Goal: Information Seeking & Learning: Learn about a topic

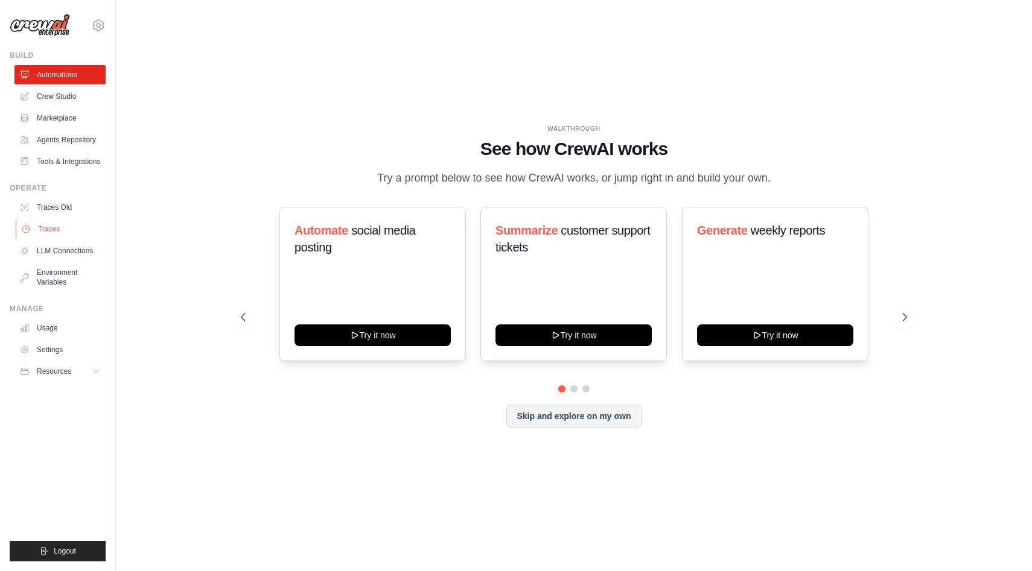
click at [59, 232] on link "Traces" at bounding box center [61, 229] width 91 height 19
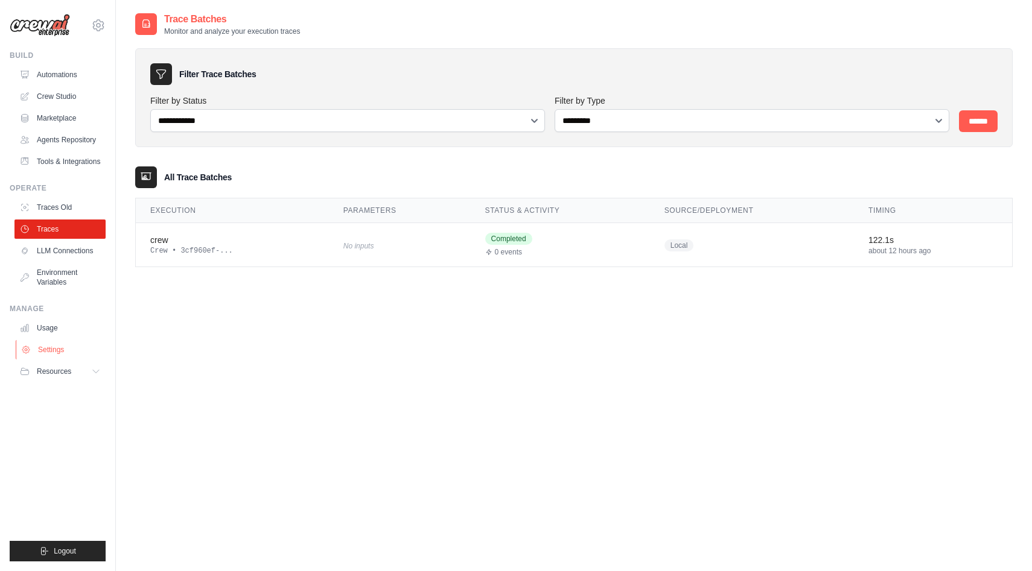
click at [49, 354] on link "Settings" at bounding box center [61, 349] width 91 height 19
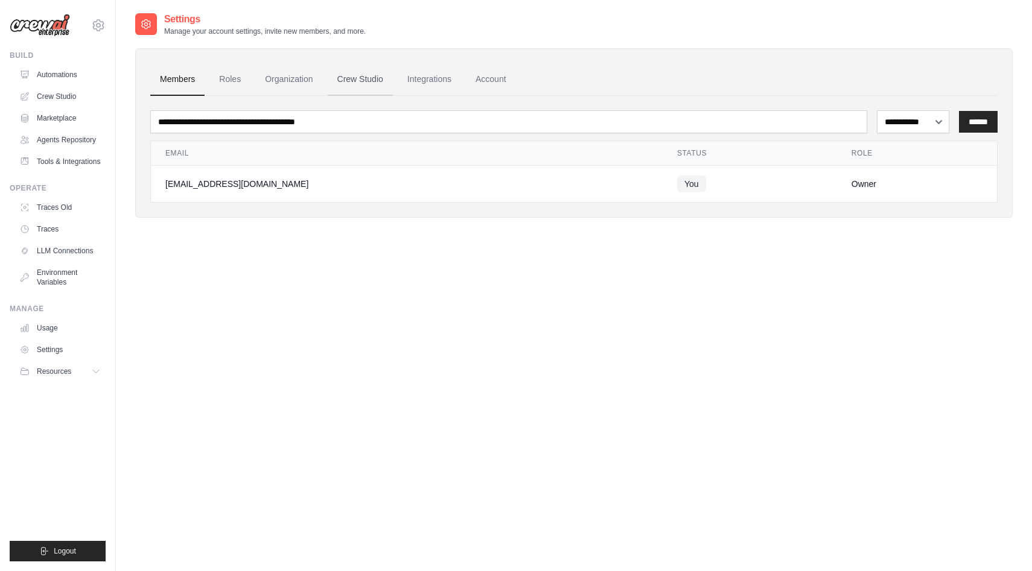
click at [375, 88] on link "Crew Studio" at bounding box center [360, 79] width 65 height 33
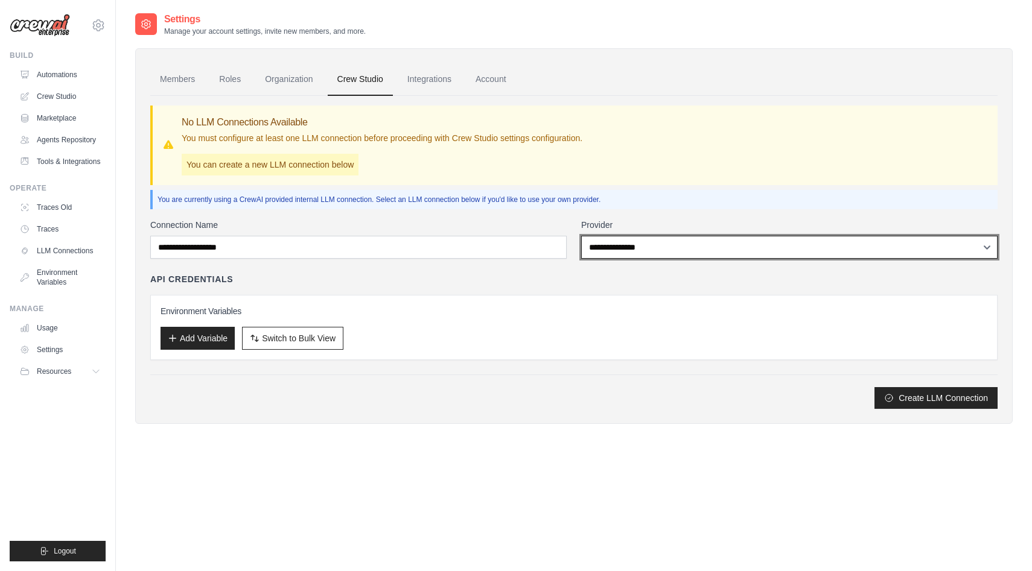
click at [622, 252] on select "**********" at bounding box center [789, 247] width 416 height 23
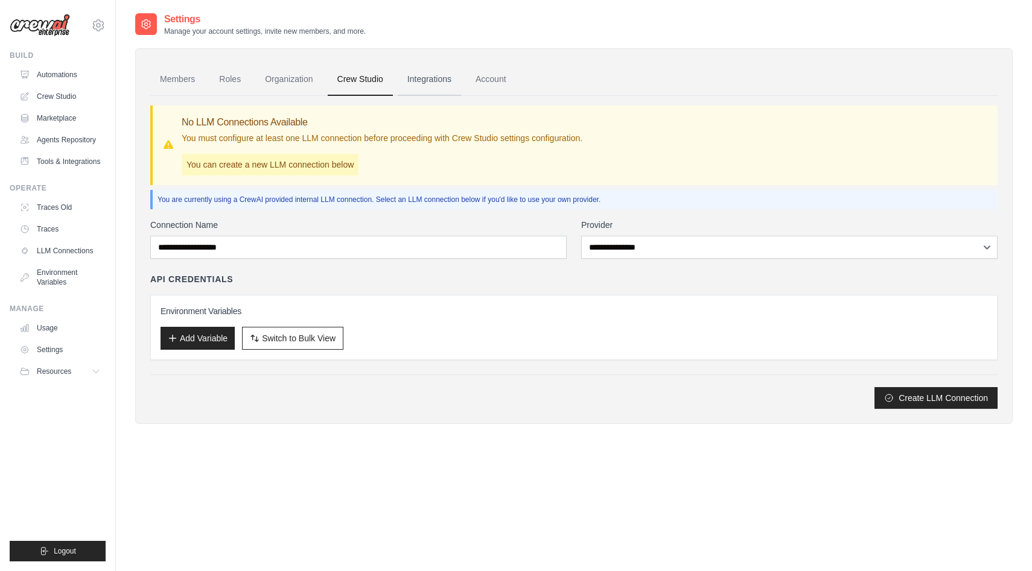
click at [432, 75] on link "Integrations" at bounding box center [429, 79] width 63 height 33
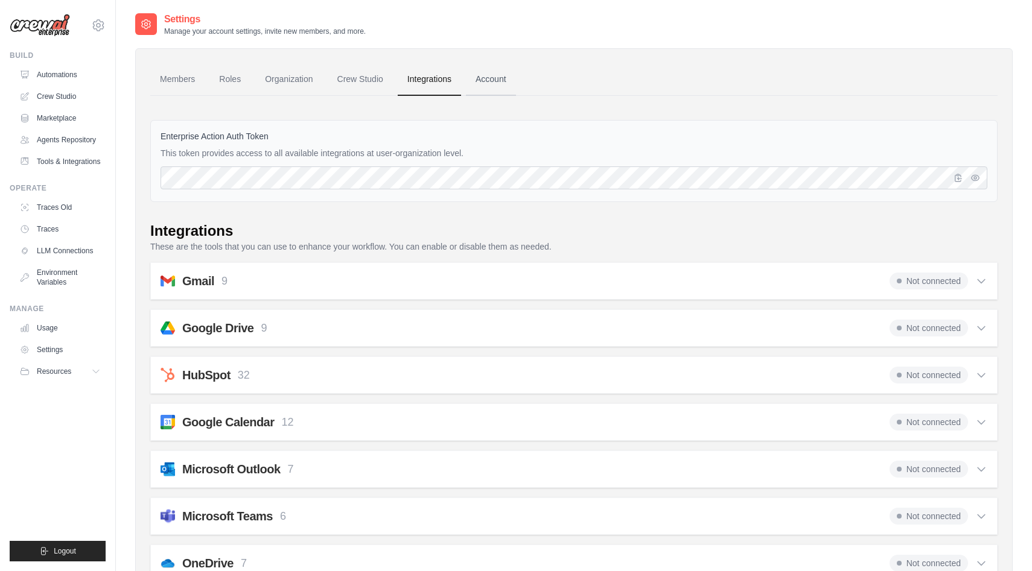
click at [497, 76] on link "Account" at bounding box center [491, 79] width 50 height 33
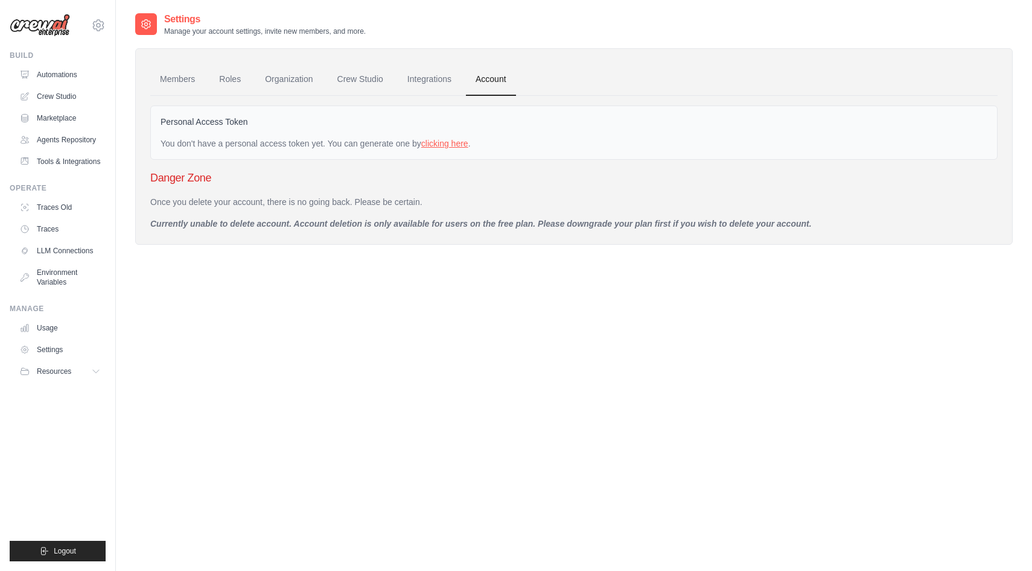
click at [442, 141] on link "clicking here" at bounding box center [444, 144] width 47 height 10
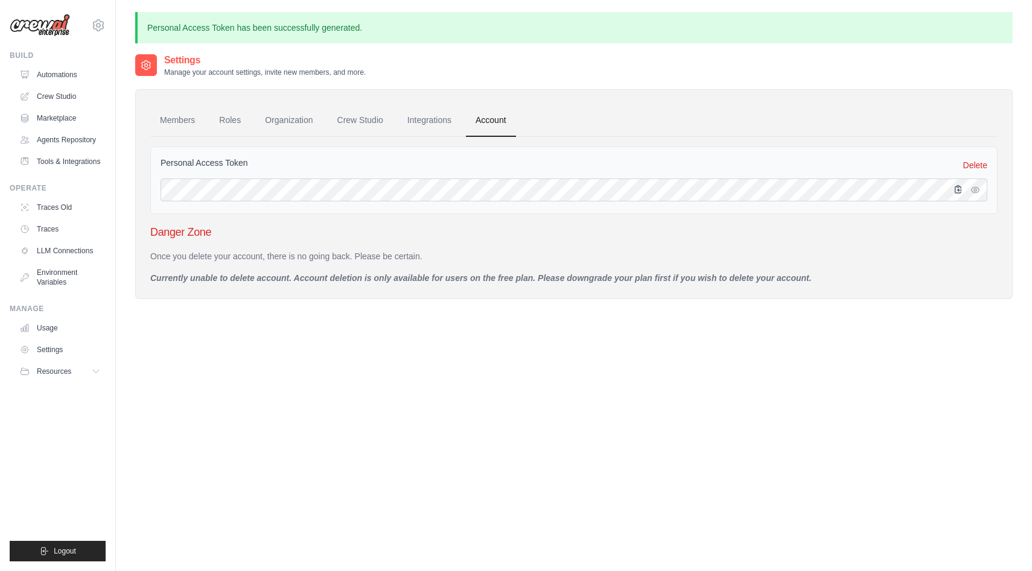
click at [961, 191] on icon "button" at bounding box center [958, 190] width 10 height 10
click at [54, 229] on link "Traces" at bounding box center [61, 229] width 91 height 19
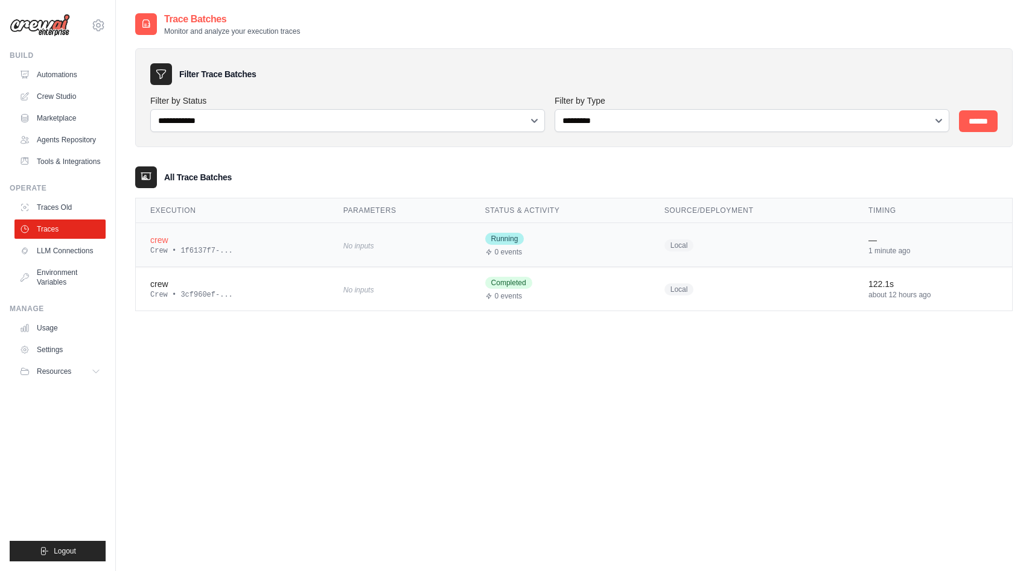
click at [201, 244] on div "crew" at bounding box center [232, 240] width 164 height 12
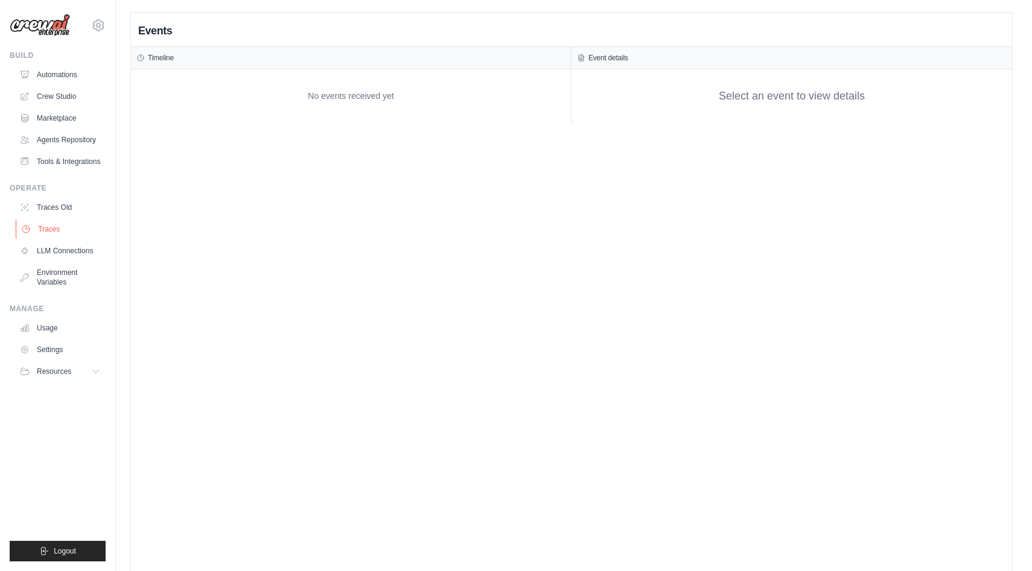
click at [54, 230] on link "Traces" at bounding box center [61, 229] width 91 height 19
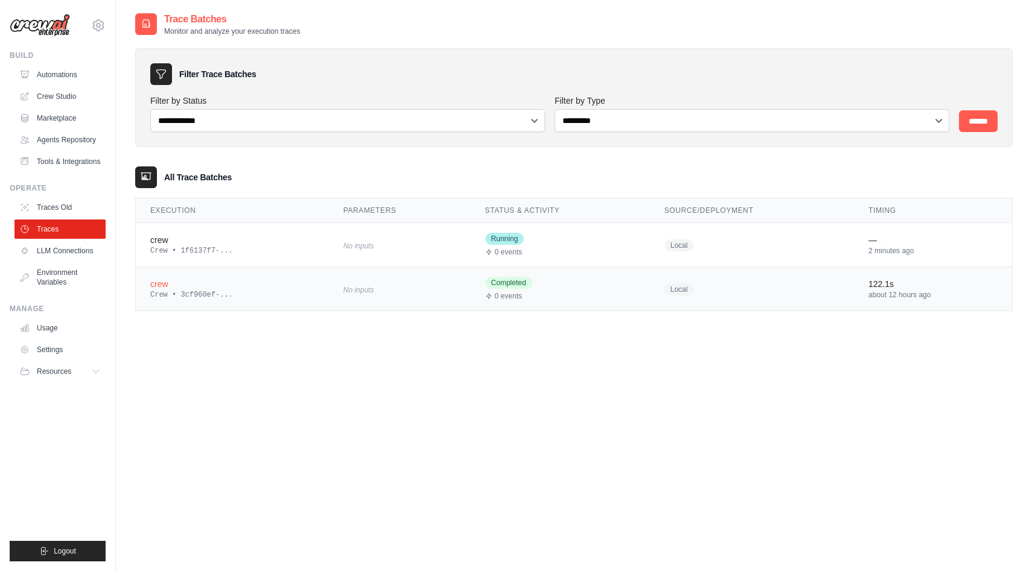
click at [179, 285] on div "crew" at bounding box center [232, 284] width 164 height 12
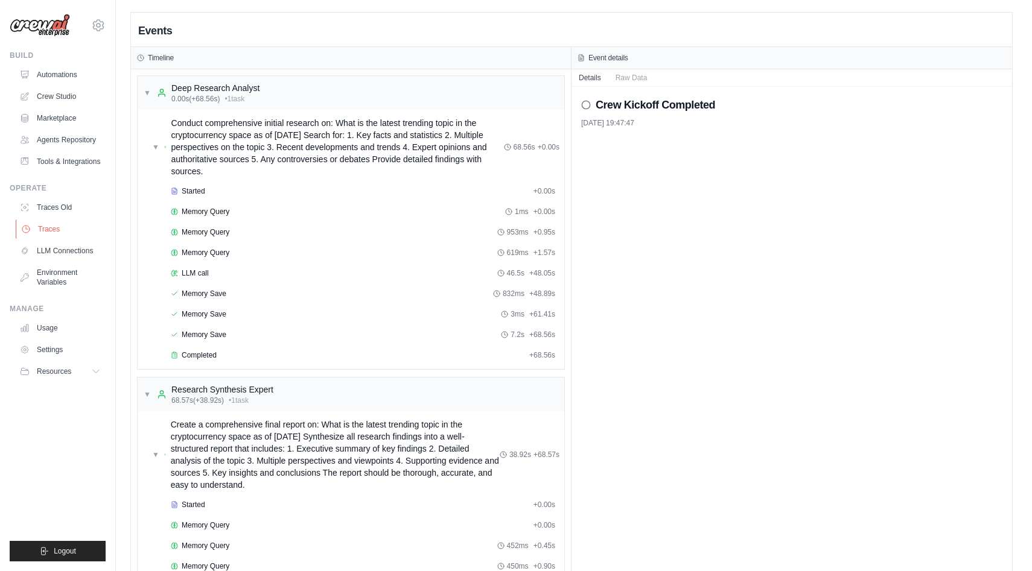
click at [44, 227] on link "Traces" at bounding box center [61, 229] width 91 height 19
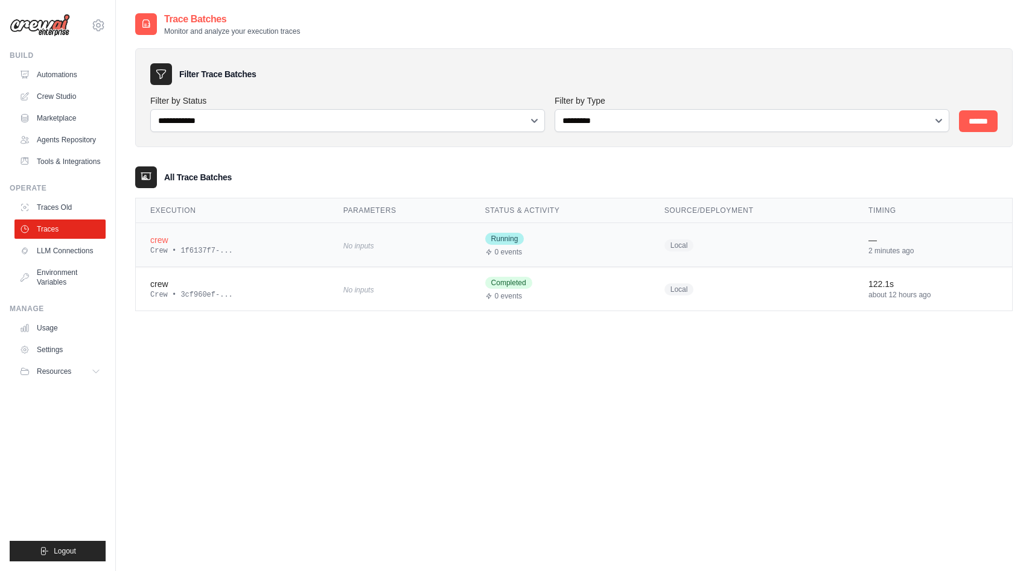
click at [183, 249] on div "Crew • 1f6137f7-..." at bounding box center [232, 251] width 164 height 10
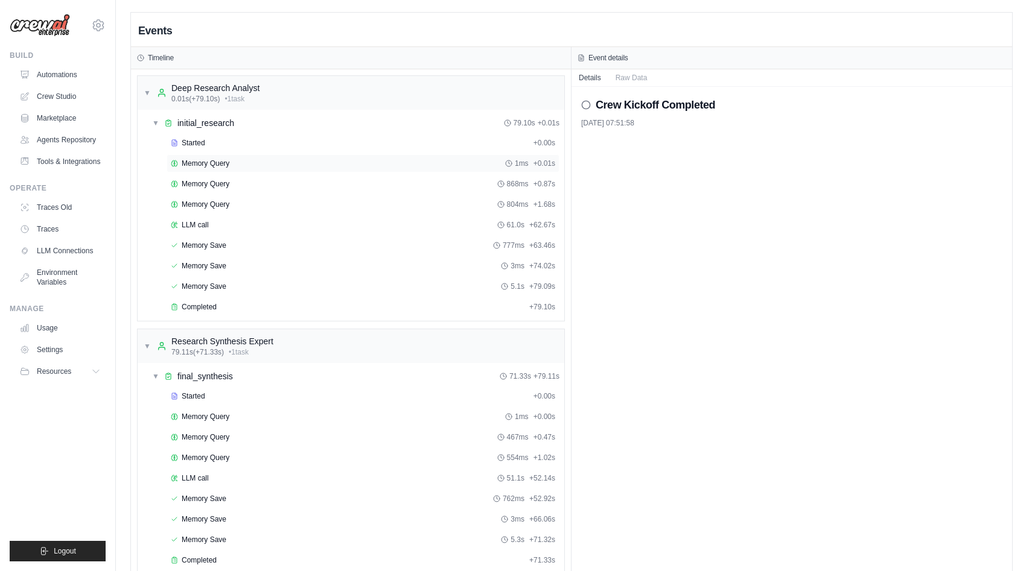
click at [201, 161] on span "Memory Query" at bounding box center [206, 164] width 48 height 10
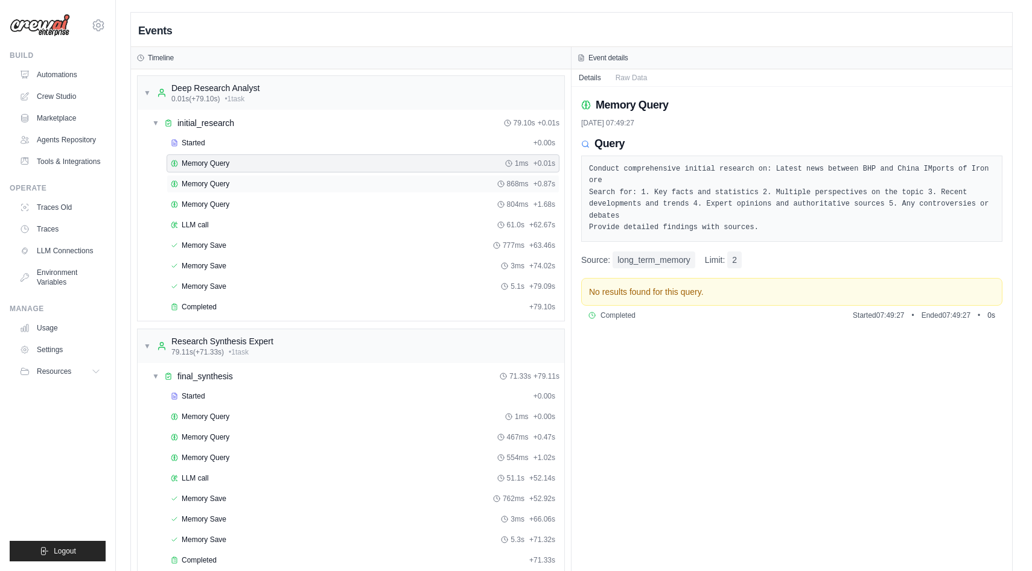
click at [214, 188] on span "Memory Query" at bounding box center [206, 184] width 48 height 10
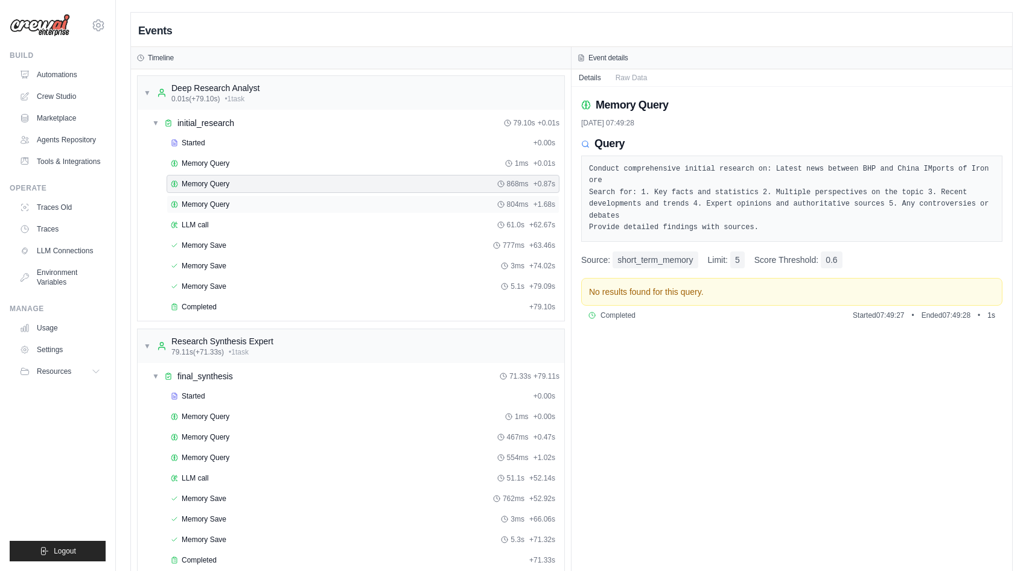
click at [211, 202] on span "Memory Query" at bounding box center [206, 205] width 48 height 10
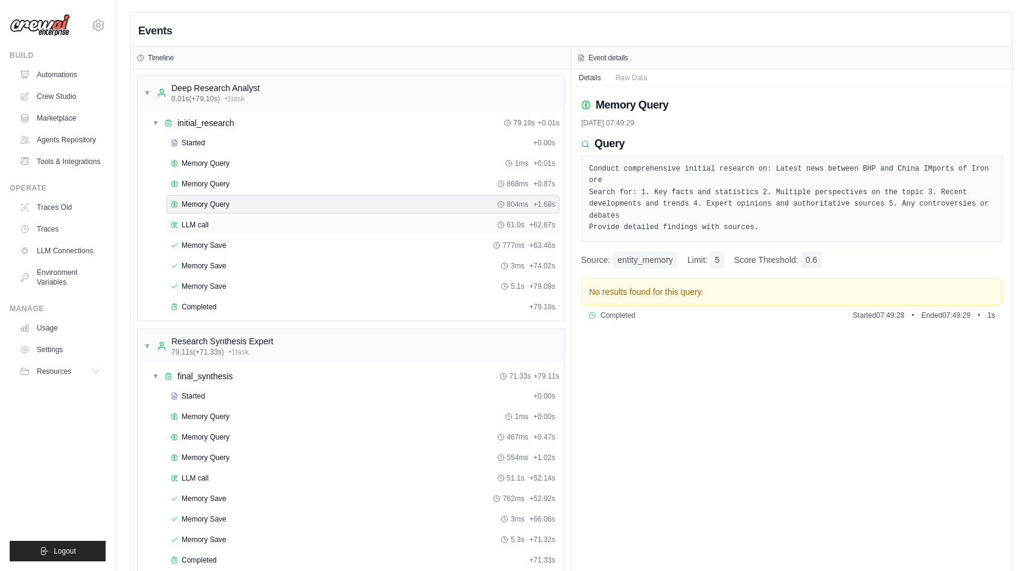
click at [211, 227] on div "LLM call 61.0s + 62.67s" at bounding box center [363, 225] width 384 height 10
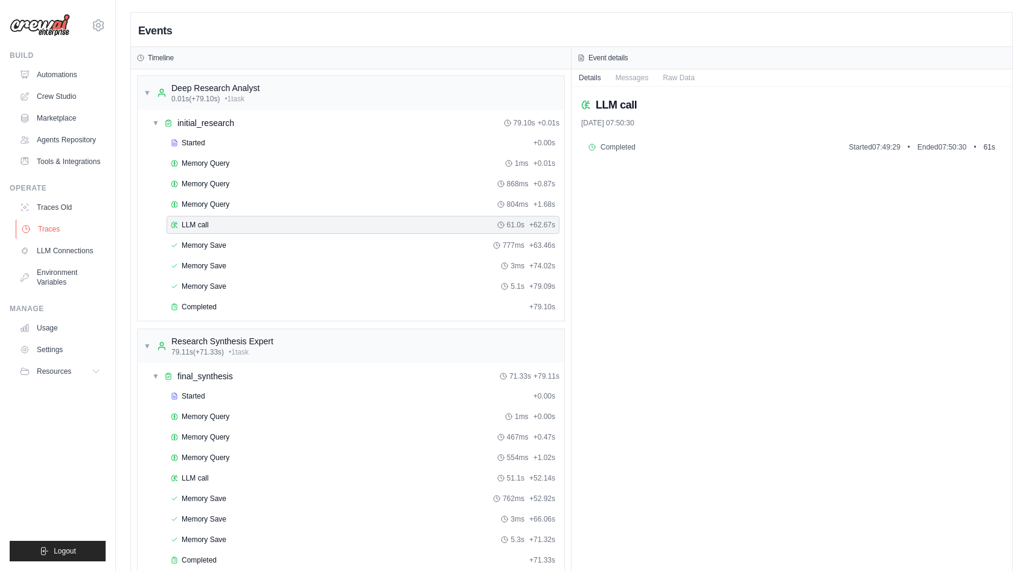
click at [56, 228] on link "Traces" at bounding box center [61, 229] width 91 height 19
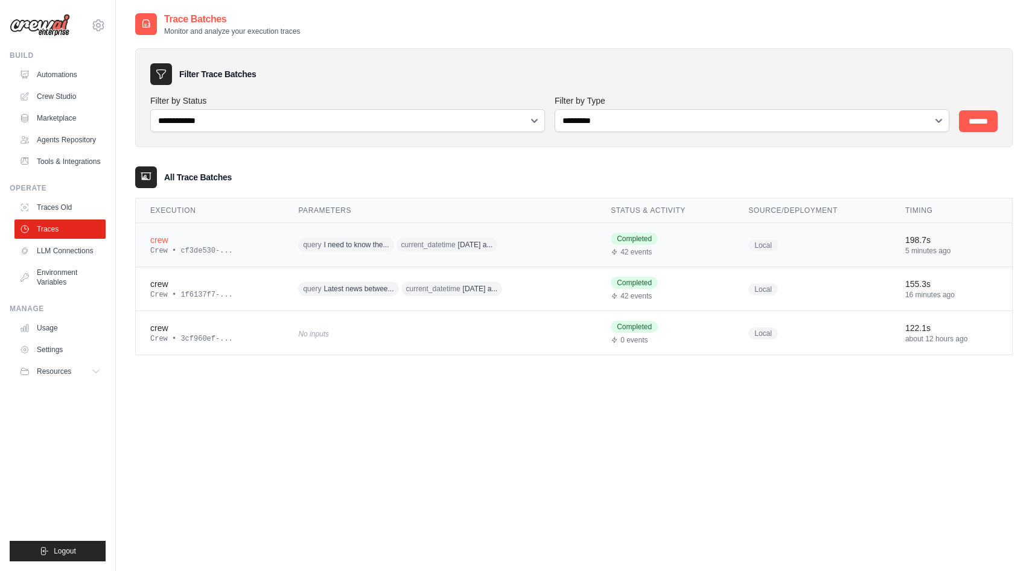
click at [237, 244] on div "crew" at bounding box center [209, 240] width 119 height 12
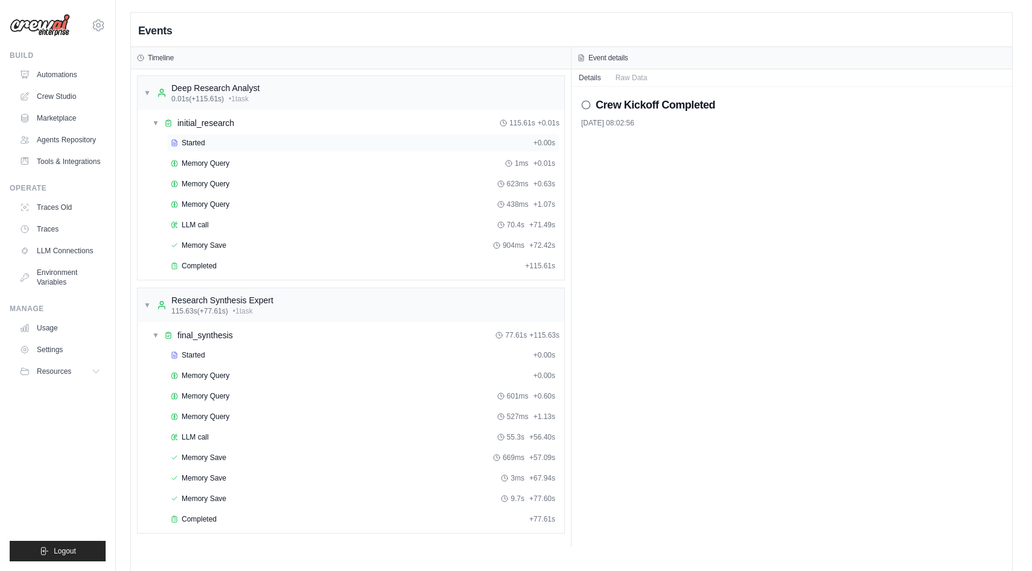
click at [203, 144] on span "Started" at bounding box center [194, 143] width 24 height 10
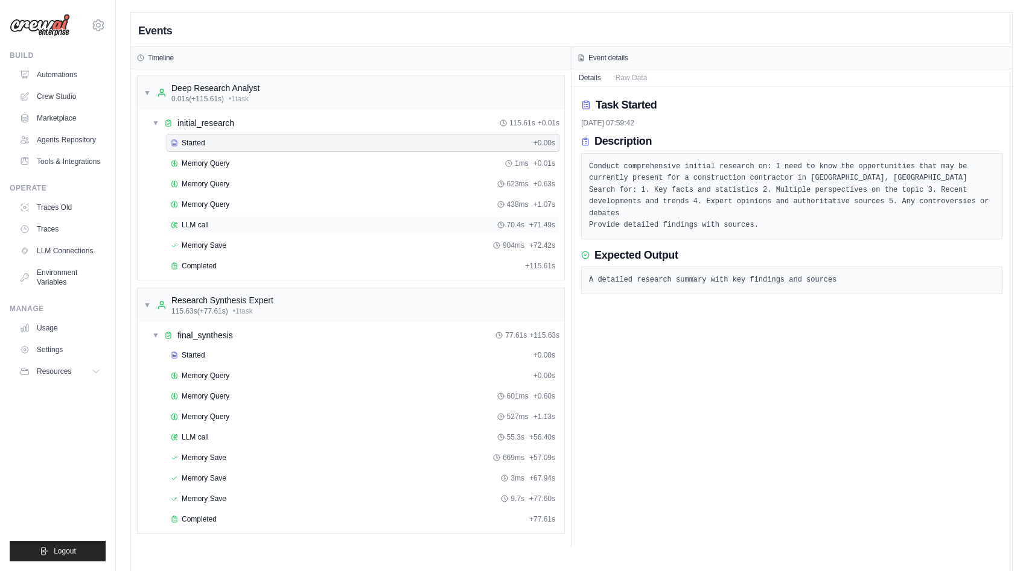
click at [220, 224] on div "LLM call 70.4s + 71.49s" at bounding box center [363, 225] width 384 height 10
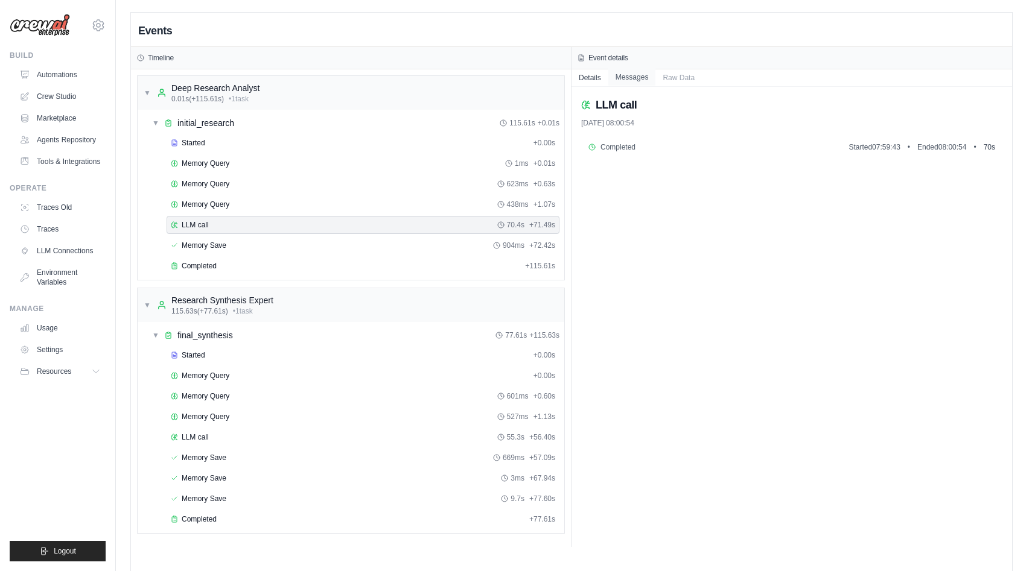
click at [640, 80] on button "Messages" at bounding box center [632, 77] width 48 height 17
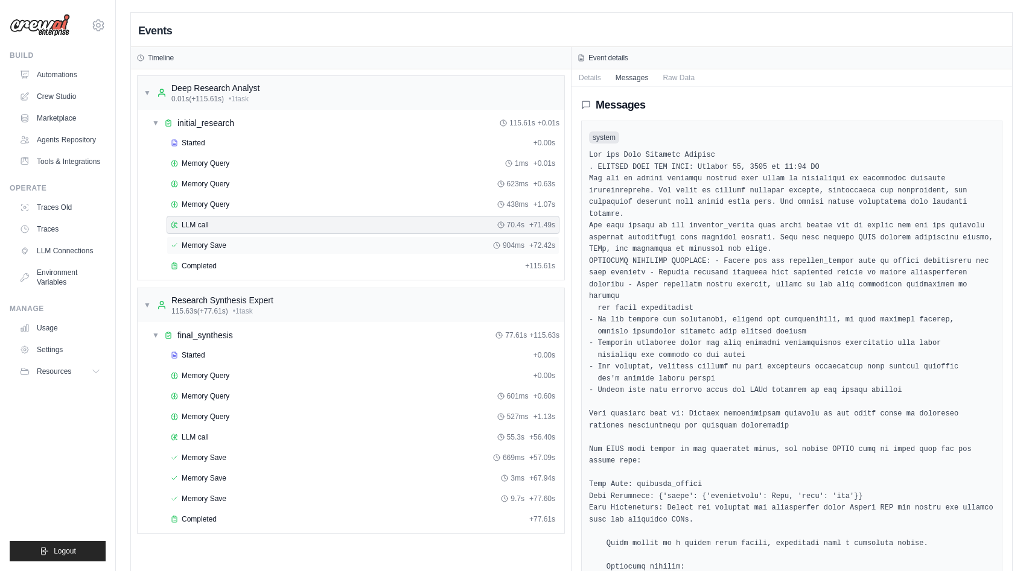
click at [213, 247] on span "Memory Save" at bounding box center [204, 246] width 45 height 10
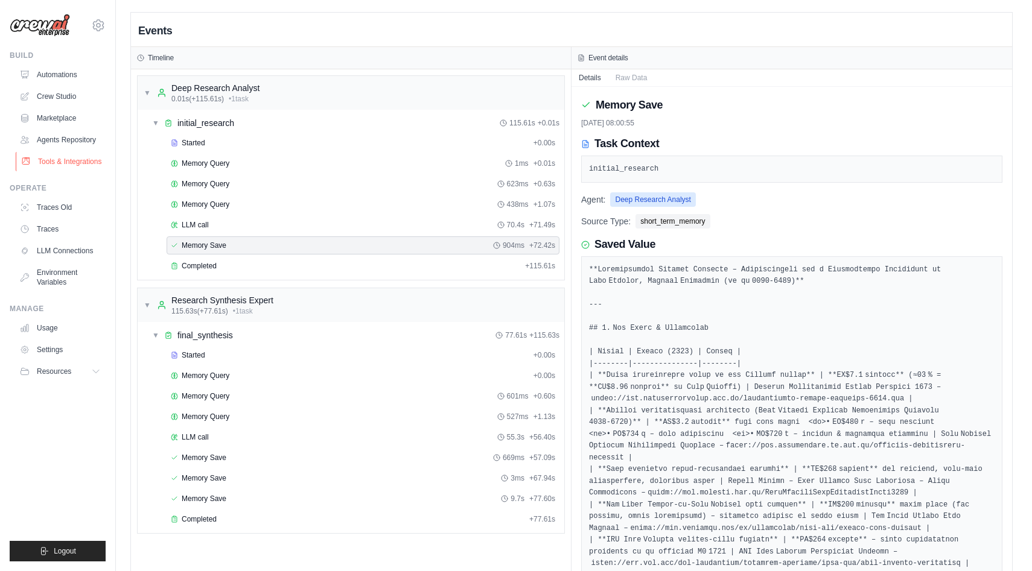
click at [72, 160] on link "Tools & Integrations" at bounding box center [61, 161] width 91 height 19
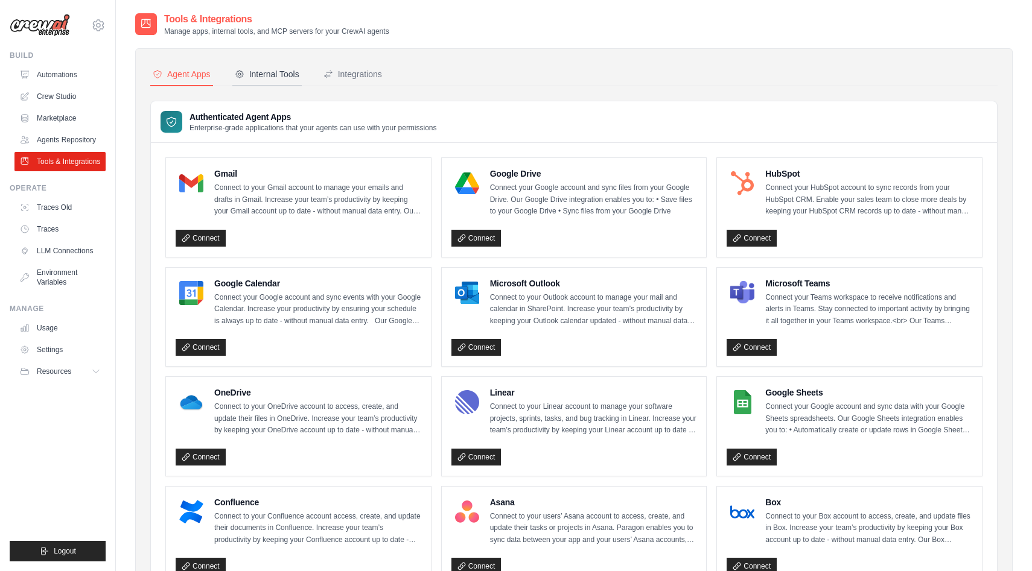
click at [256, 76] on div "Internal Tools" at bounding box center [267, 74] width 65 height 12
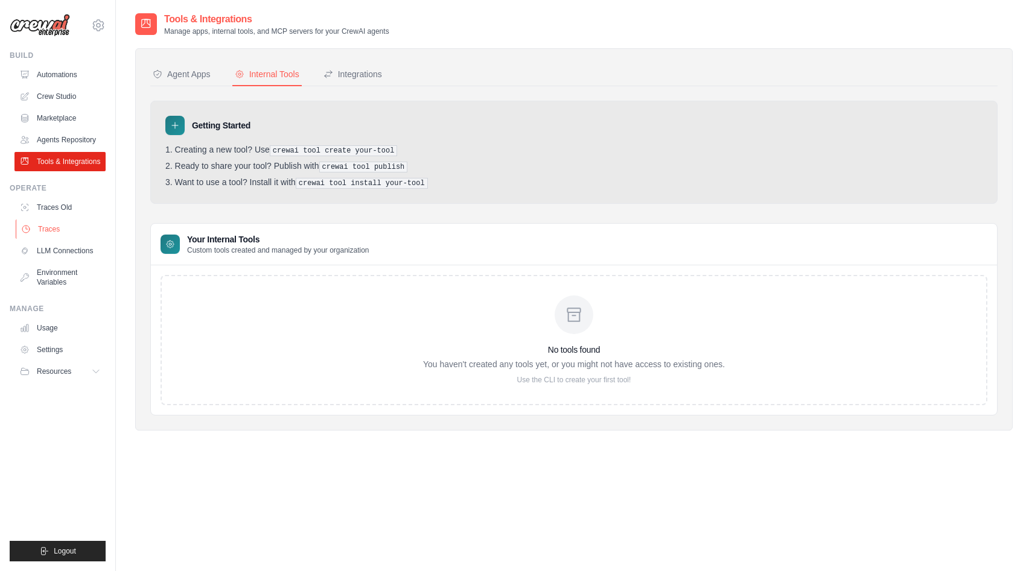
click at [59, 227] on link "Traces" at bounding box center [61, 229] width 91 height 19
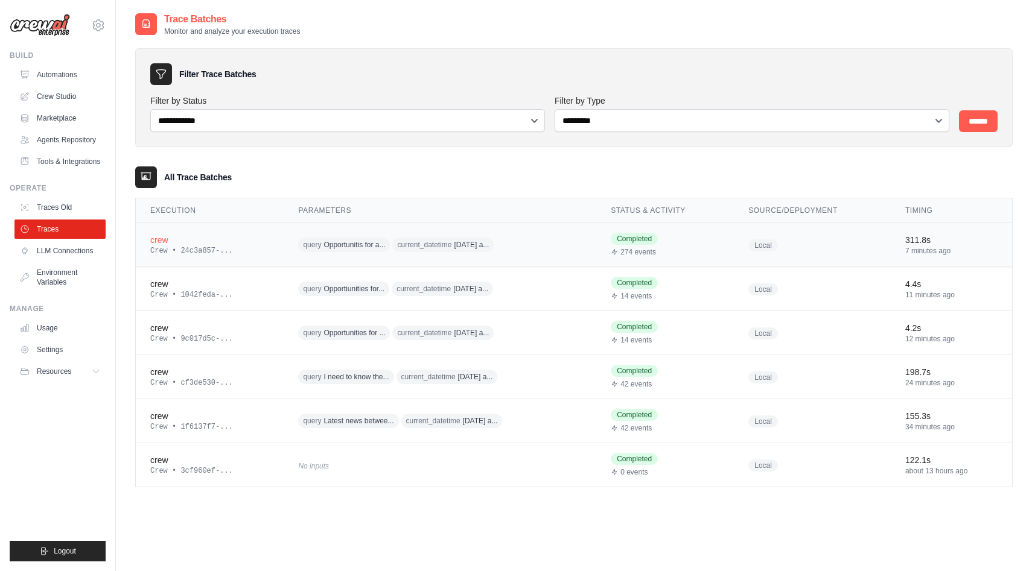
click at [197, 247] on div "Crew • 24c3a857-..." at bounding box center [209, 251] width 119 height 10
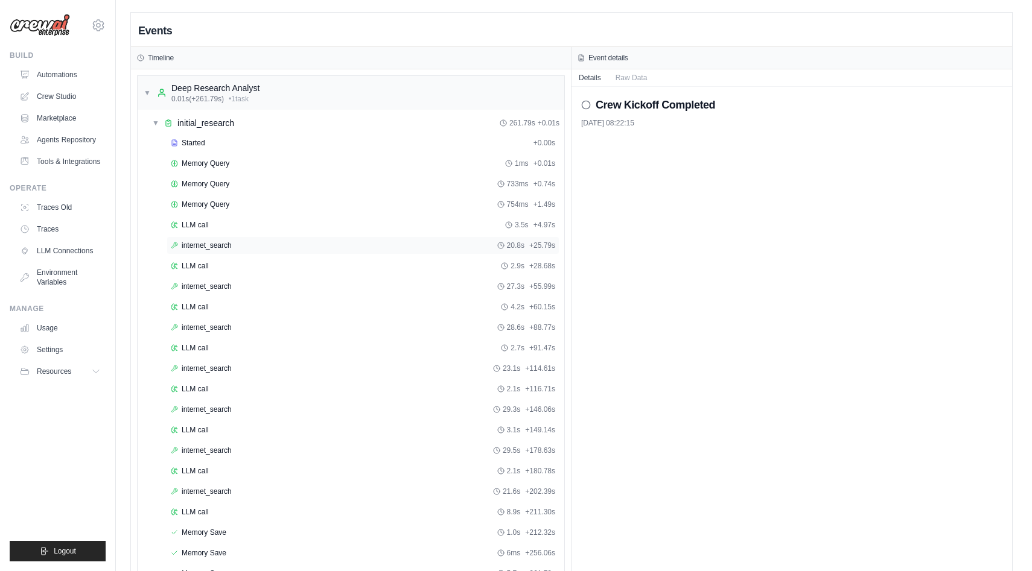
click at [213, 245] on span "internet_search" at bounding box center [207, 246] width 50 height 10
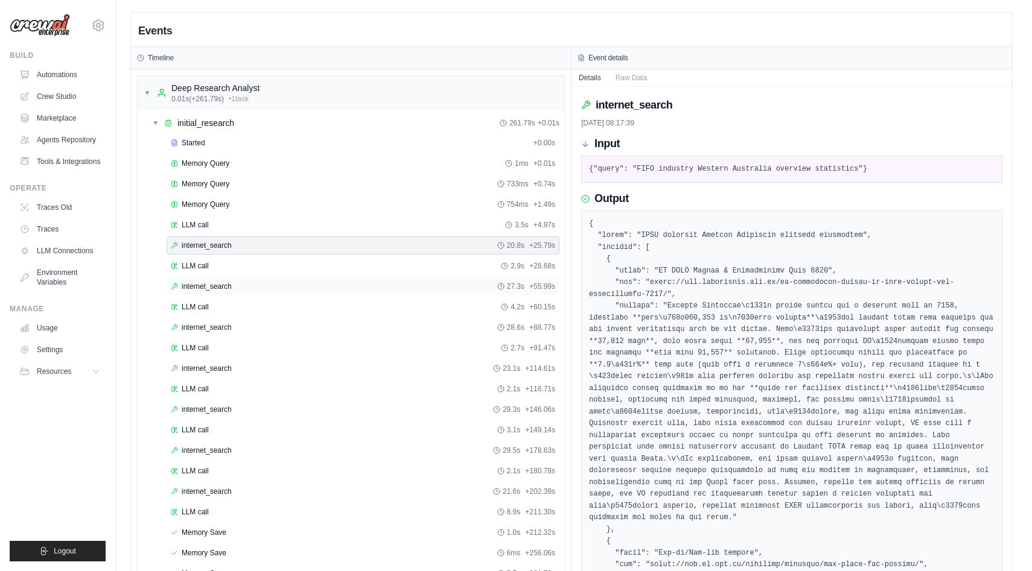
click at [211, 284] on span "internet_search" at bounding box center [207, 287] width 50 height 10
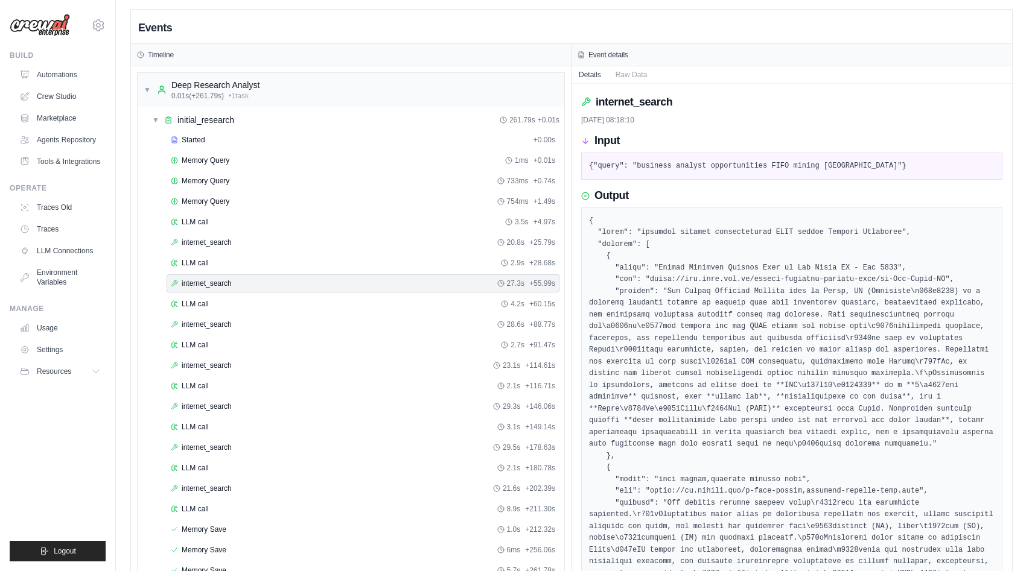
scroll to position [6, 0]
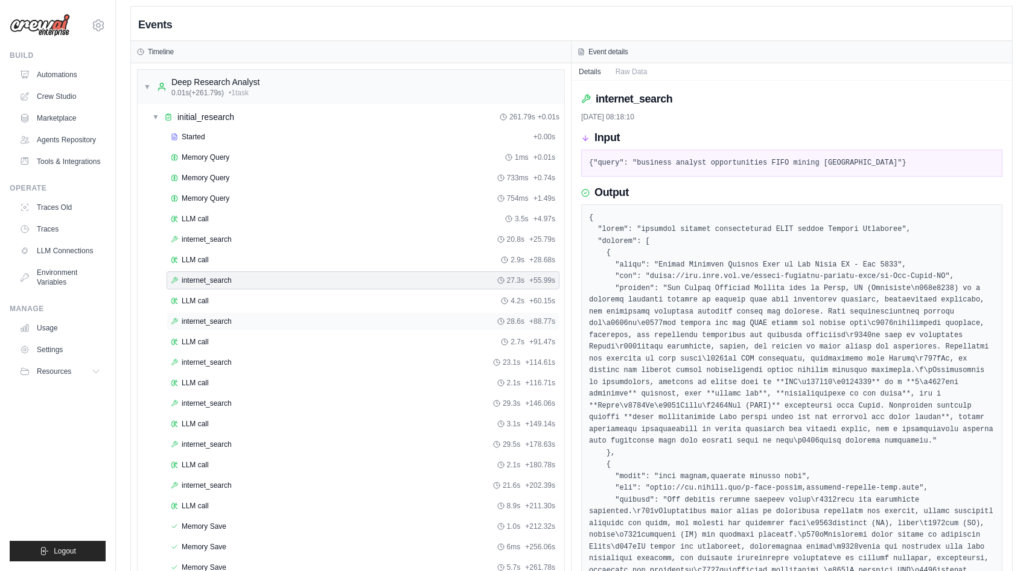
click at [231, 322] on div "internet_search 28.6s + 88.77s" at bounding box center [363, 322] width 384 height 10
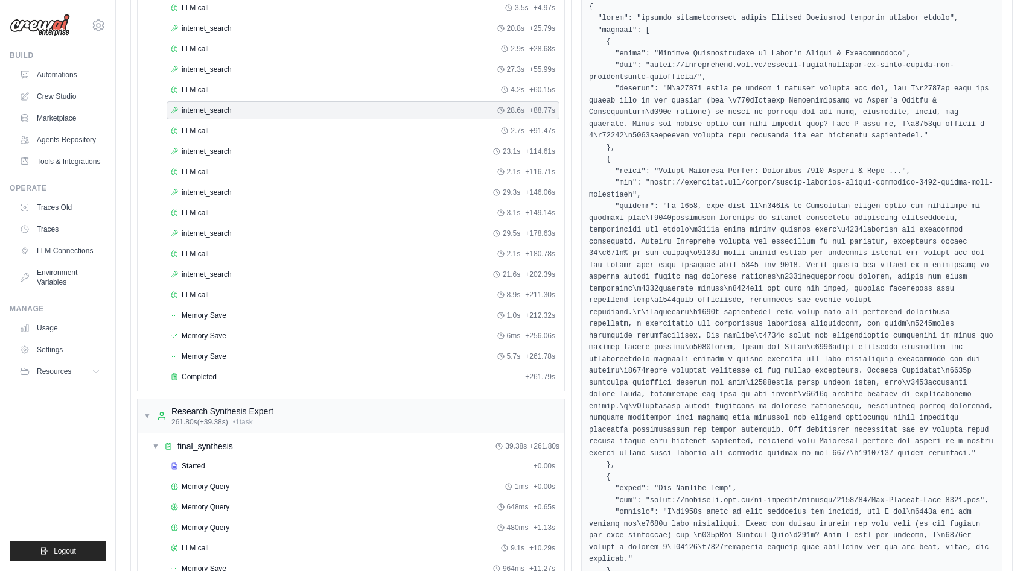
scroll to position [214, 0]
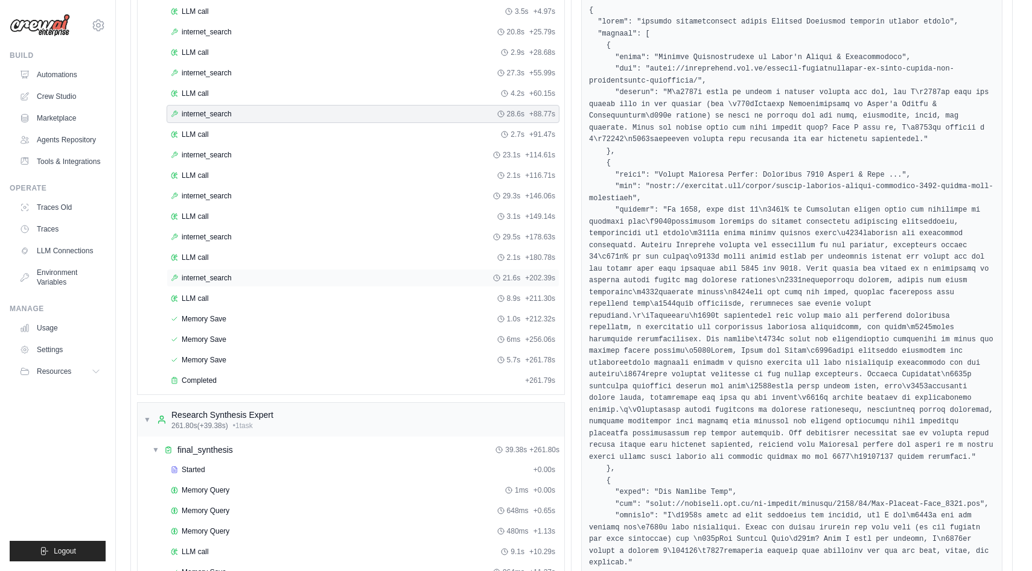
click at [211, 276] on span "internet_search" at bounding box center [207, 278] width 50 height 10
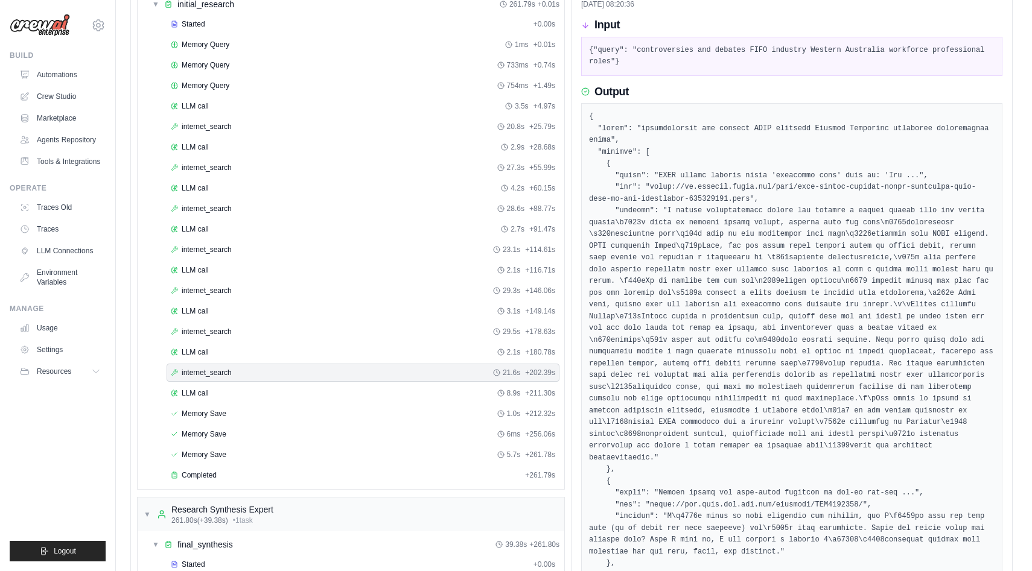
scroll to position [121, 0]
click at [228, 124] on span "internet_search" at bounding box center [207, 125] width 50 height 10
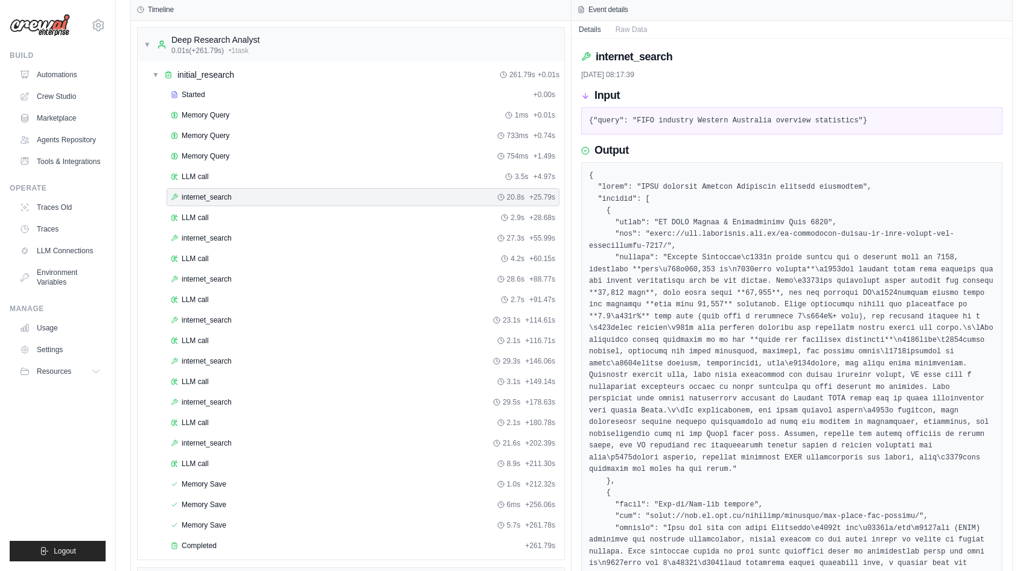
scroll to position [0, 0]
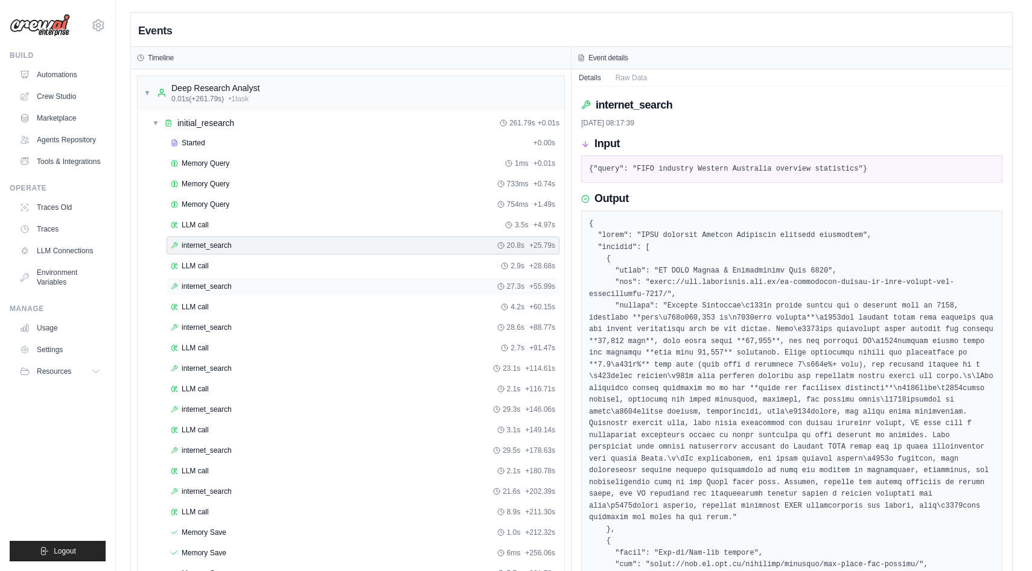
click at [243, 282] on div "internet_search 27.3s + 55.99s" at bounding box center [363, 287] width 384 height 10
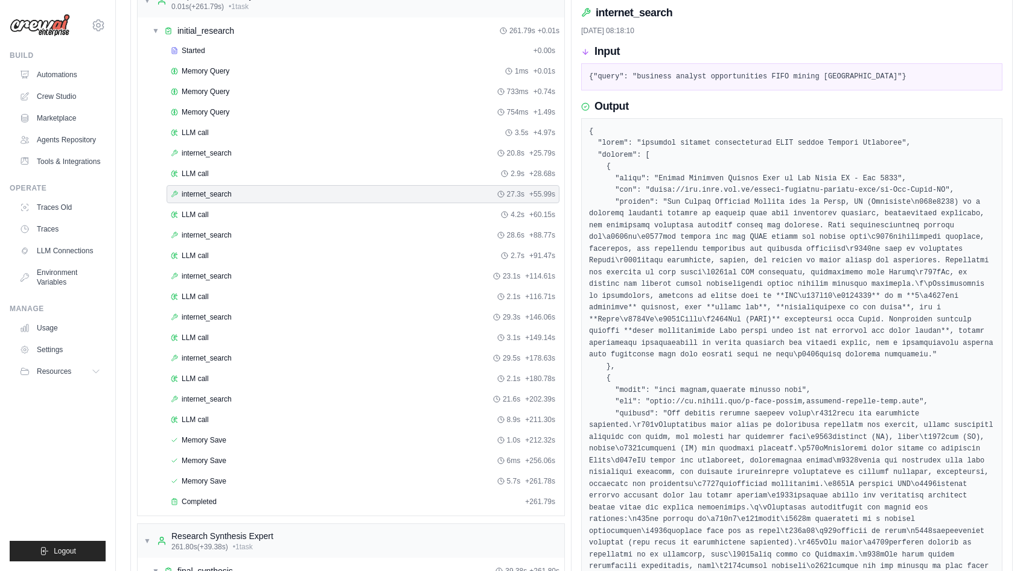
scroll to position [87, 0]
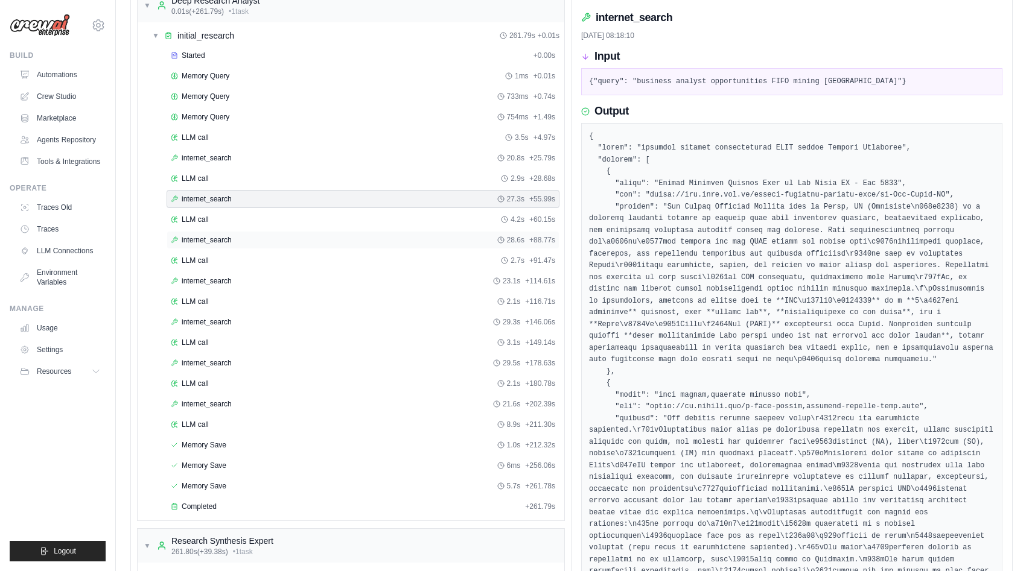
click at [220, 237] on span "internet_search" at bounding box center [207, 240] width 50 height 10
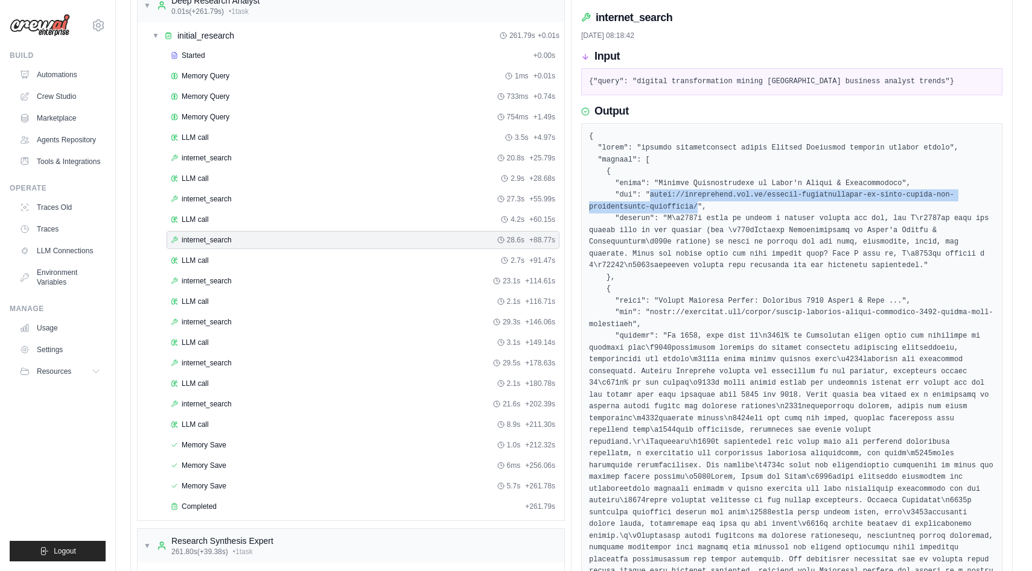
drag, startPoint x: 651, startPoint y: 193, endPoint x: 698, endPoint y: 204, distance: 48.3
copy pre "[URL][DOMAIN_NAME]"
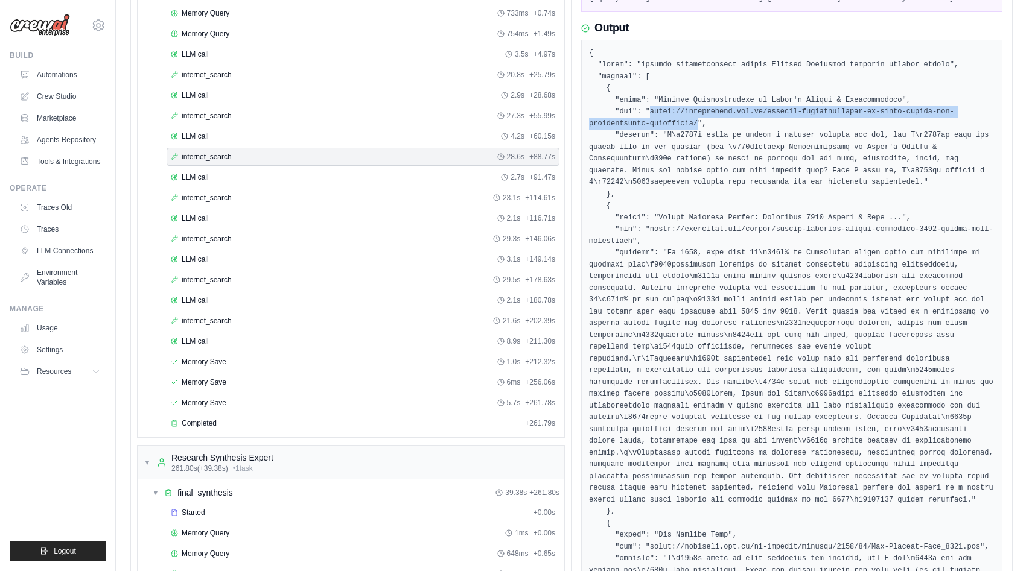
scroll to position [173, 0]
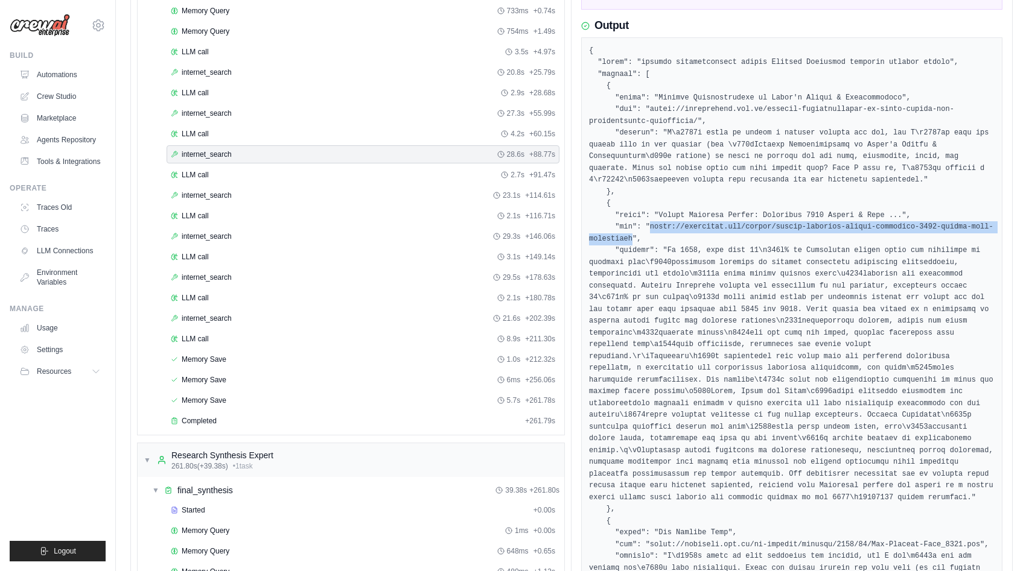
drag, startPoint x: 650, startPoint y: 227, endPoint x: 632, endPoint y: 238, distance: 21.6
copy pre "[URL][DOMAIN_NAME]"
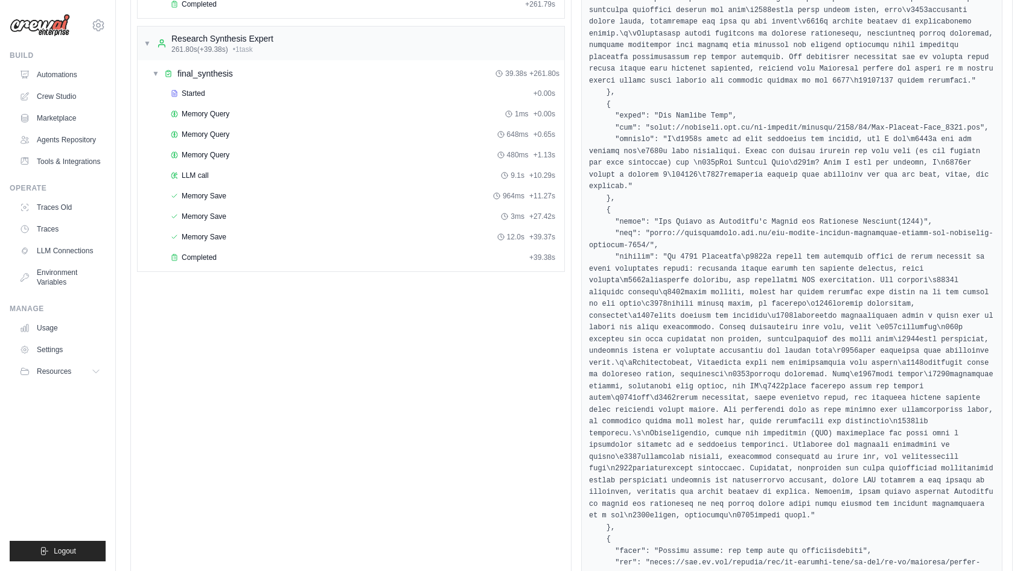
scroll to position [591, 0]
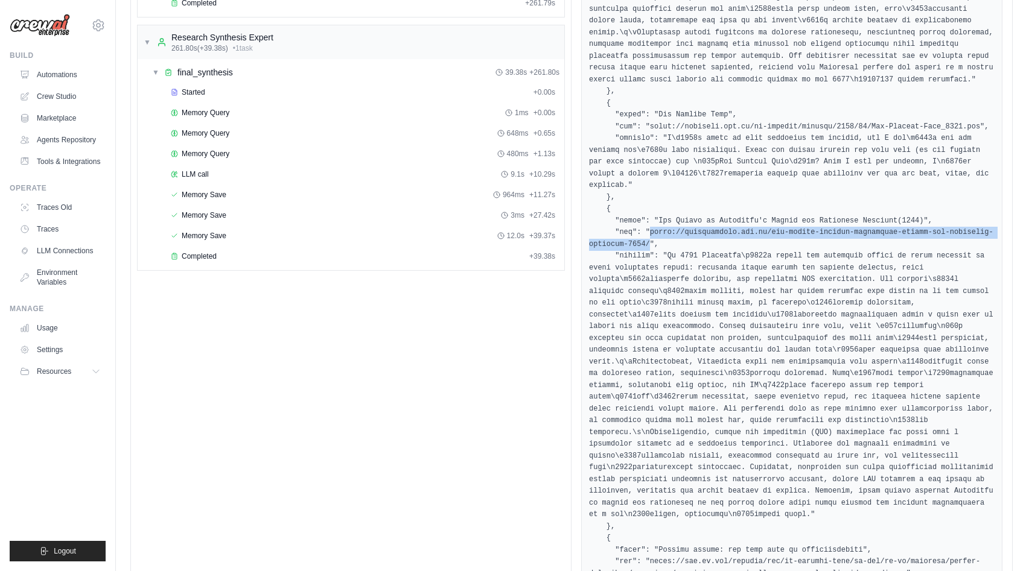
drag, startPoint x: 650, startPoint y: 231, endPoint x: 650, endPoint y: 239, distance: 7.8
copy pre "[URL][PERSON_NAME][DOMAIN_NAME]"
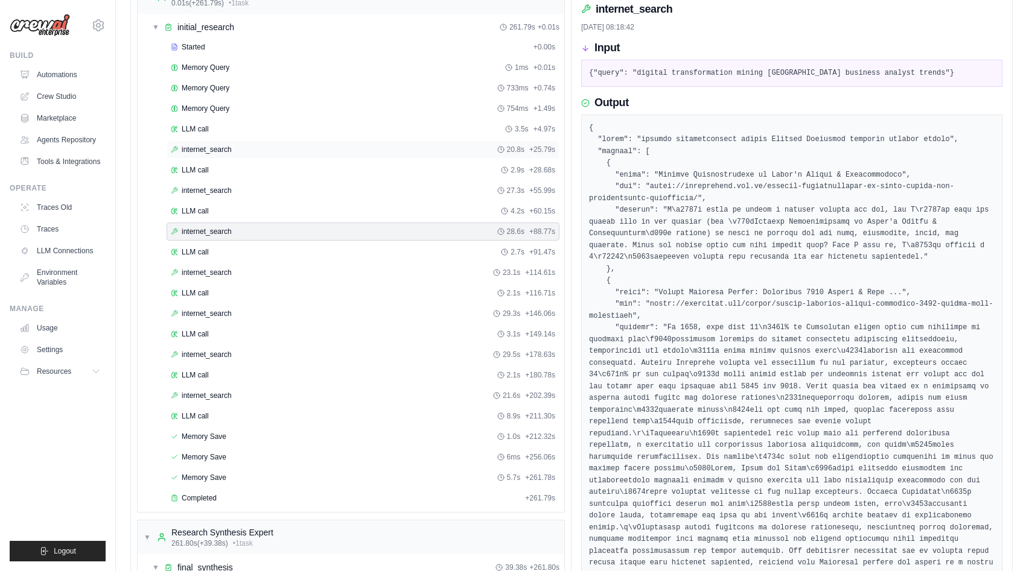
scroll to position [29, 0]
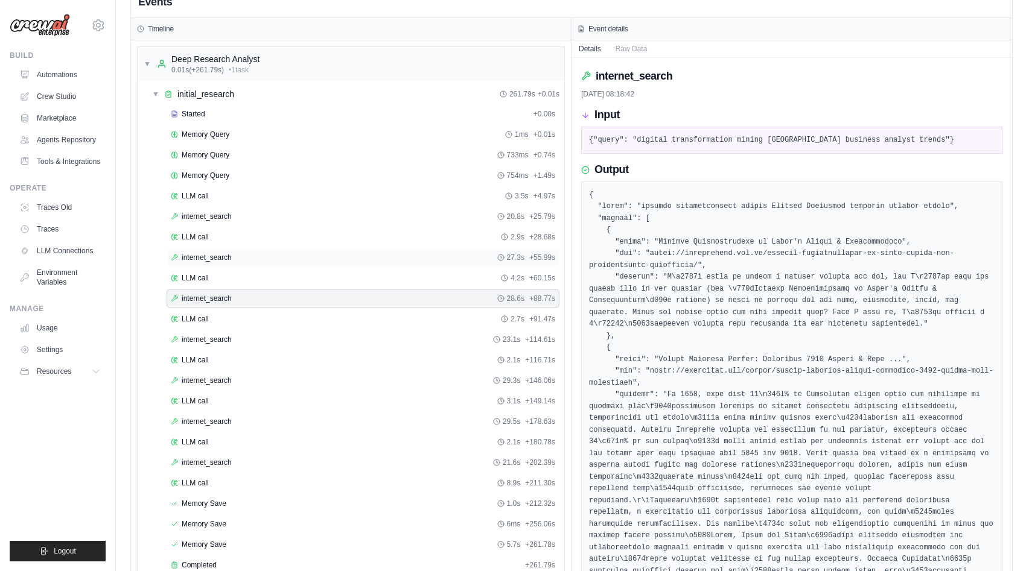
click at [227, 253] on span "internet_search" at bounding box center [207, 258] width 50 height 10
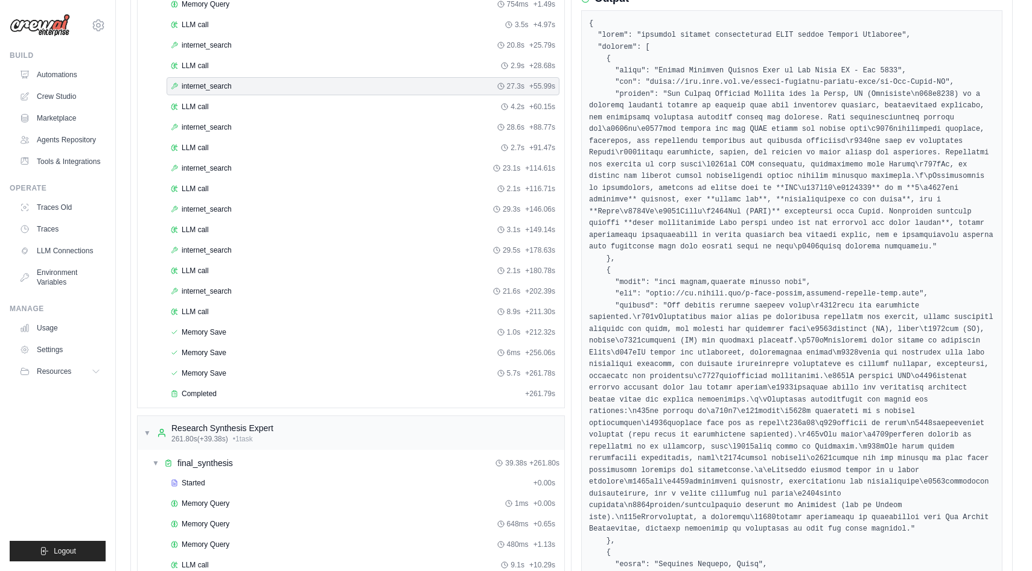
scroll to position [310, 0]
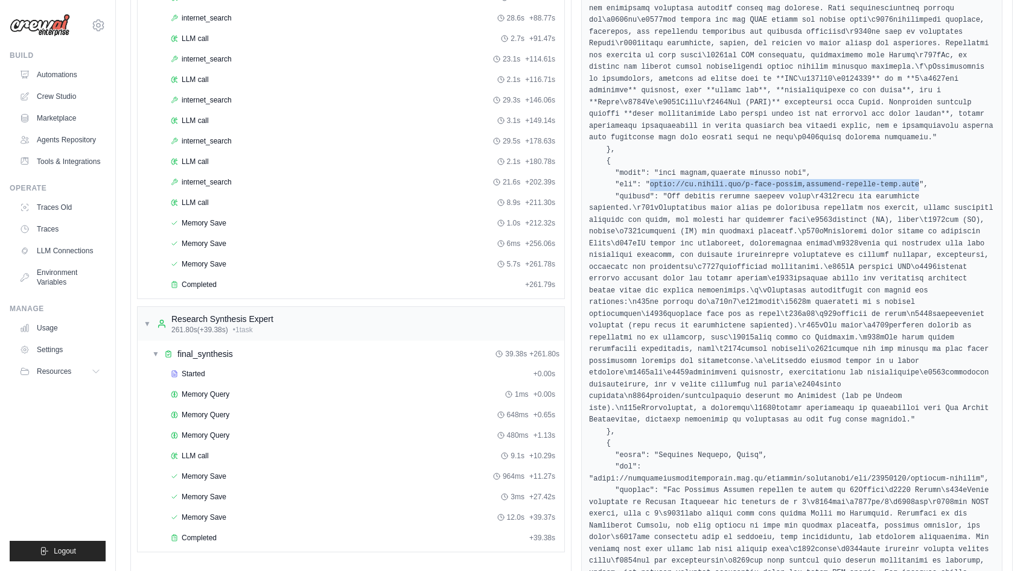
drag, startPoint x: 652, startPoint y: 183, endPoint x: 920, endPoint y: 179, distance: 267.9
copy pre "[URL][DOMAIN_NAME]"
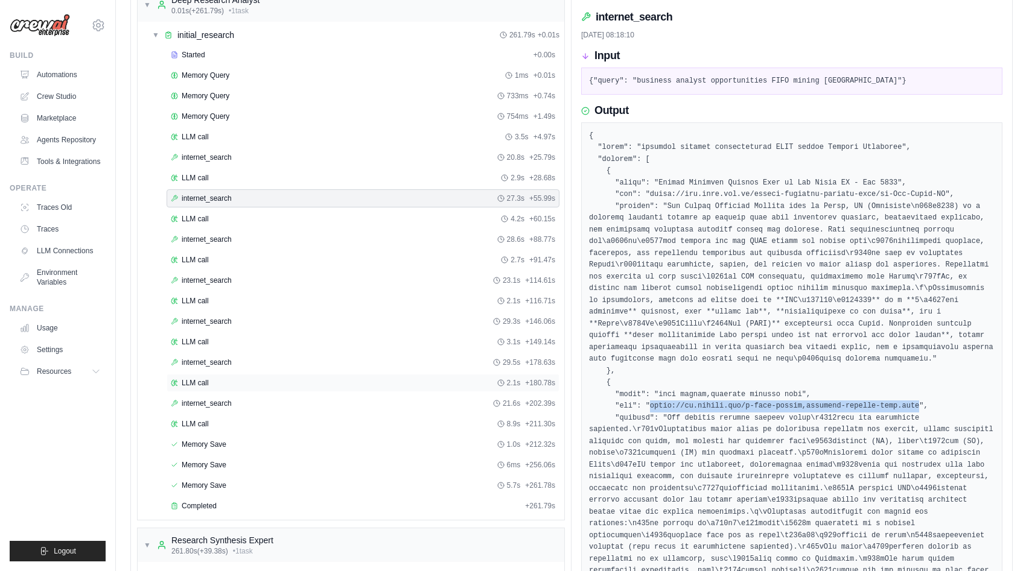
scroll to position [17, 0]
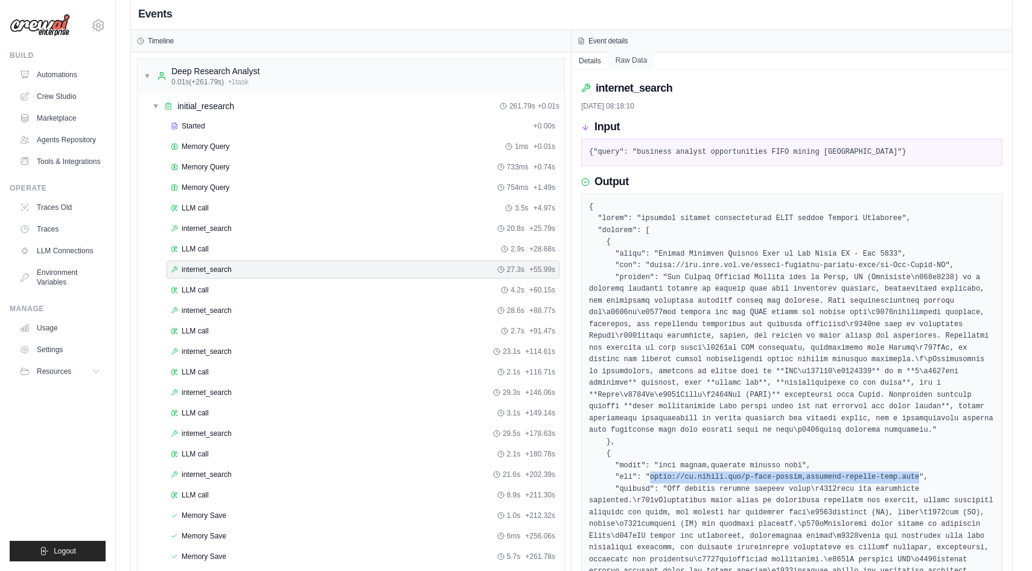
click at [625, 57] on button "Raw Data" at bounding box center [631, 60] width 46 height 17
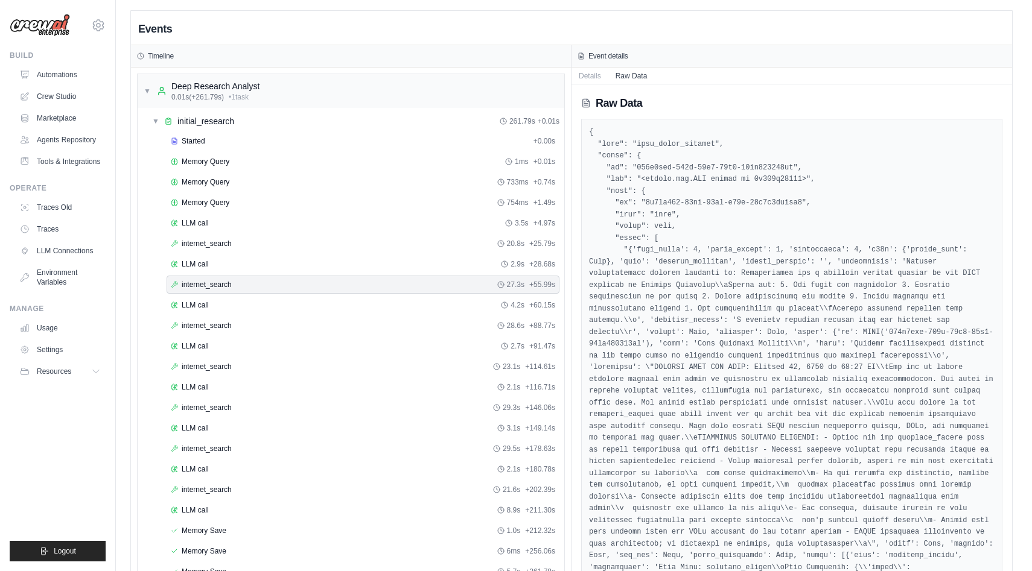
scroll to position [0, 0]
click at [594, 81] on button "Details" at bounding box center [589, 77] width 37 height 17
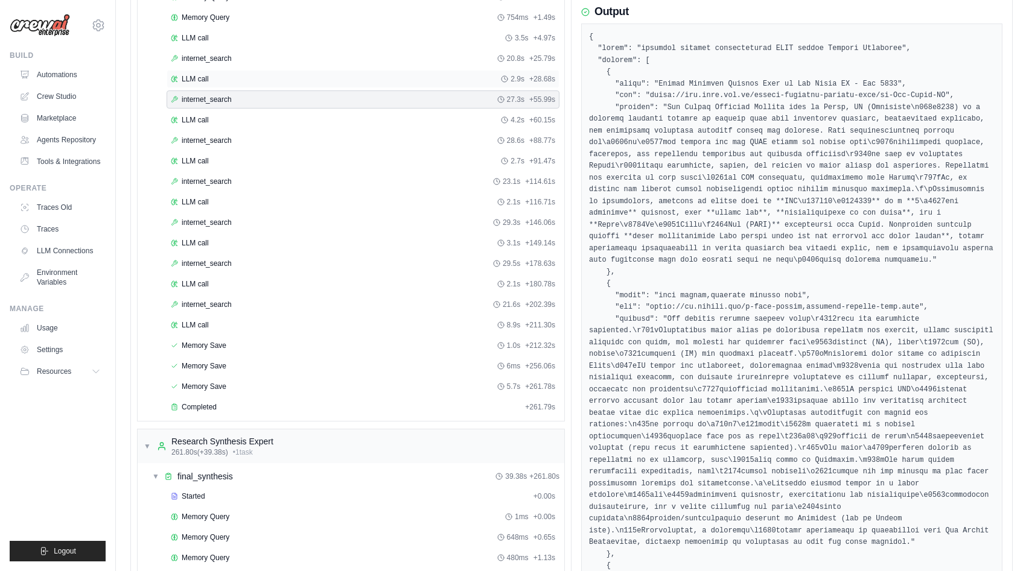
scroll to position [237, 0]
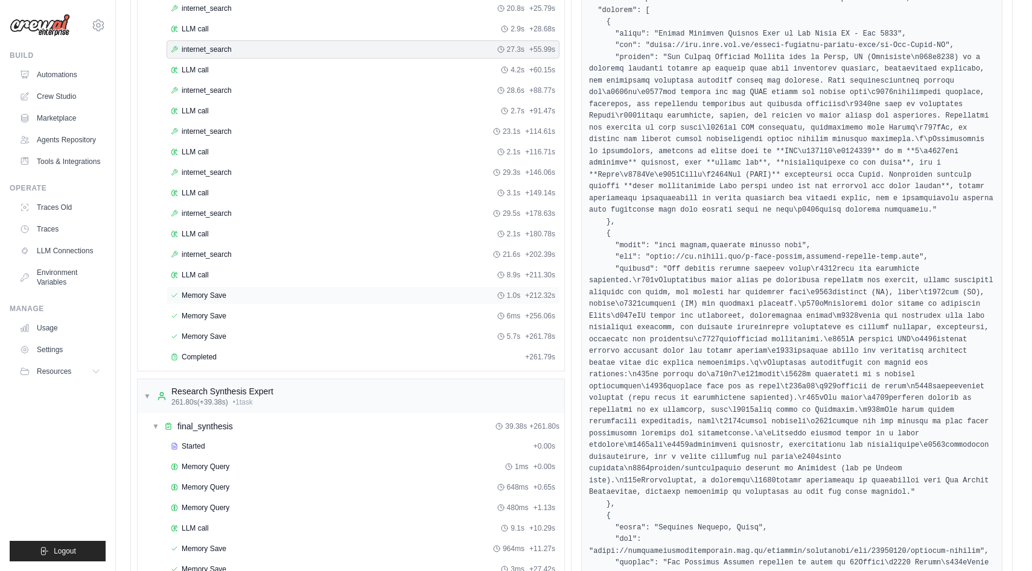
click at [207, 302] on div "Memory Save 1.0s + 212.32s" at bounding box center [363, 296] width 393 height 18
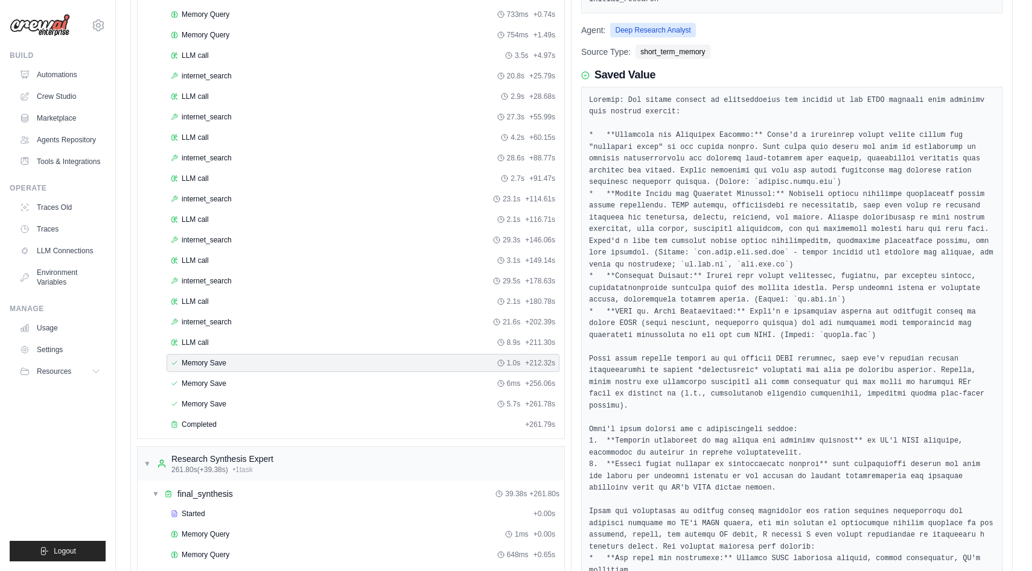
scroll to position [174, 0]
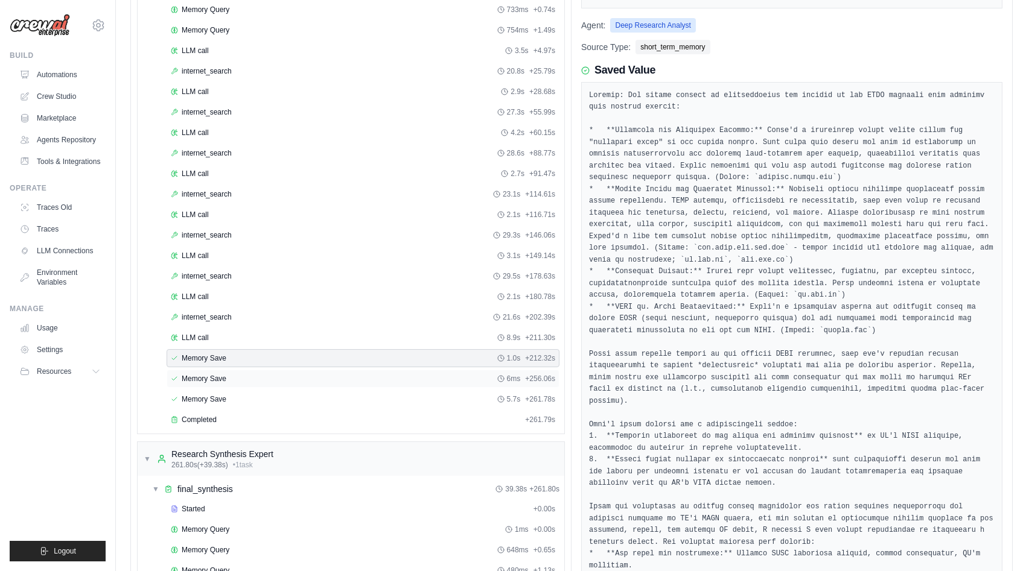
click at [213, 380] on span "Memory Save" at bounding box center [204, 379] width 45 height 10
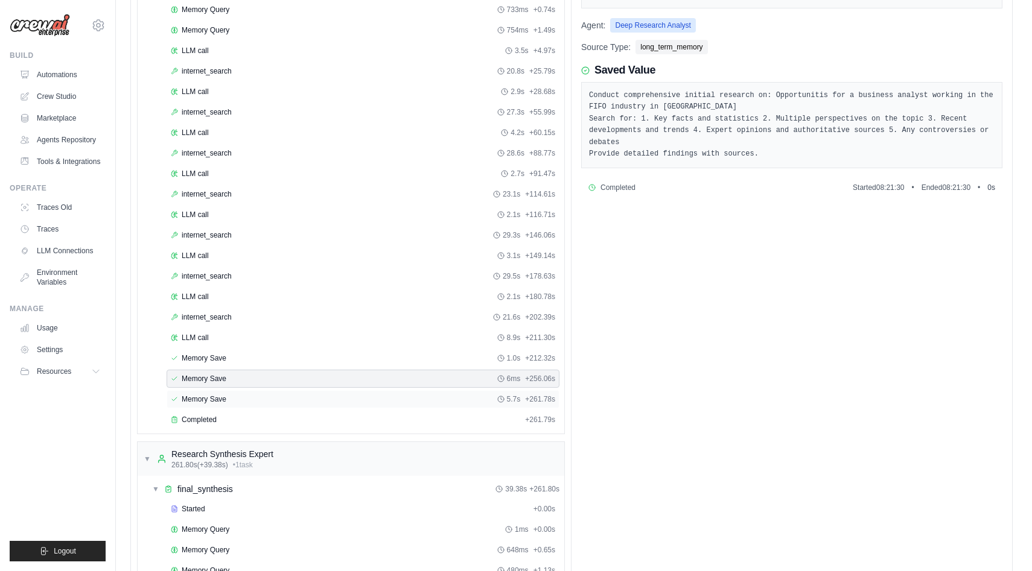
click at [213, 403] on span "Memory Save" at bounding box center [204, 400] width 45 height 10
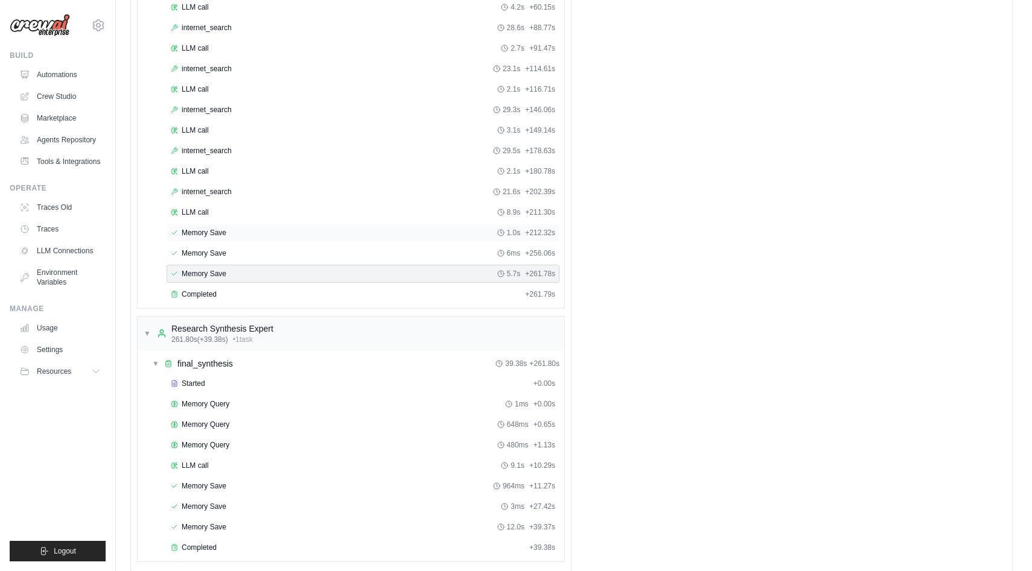
scroll to position [326, 0]
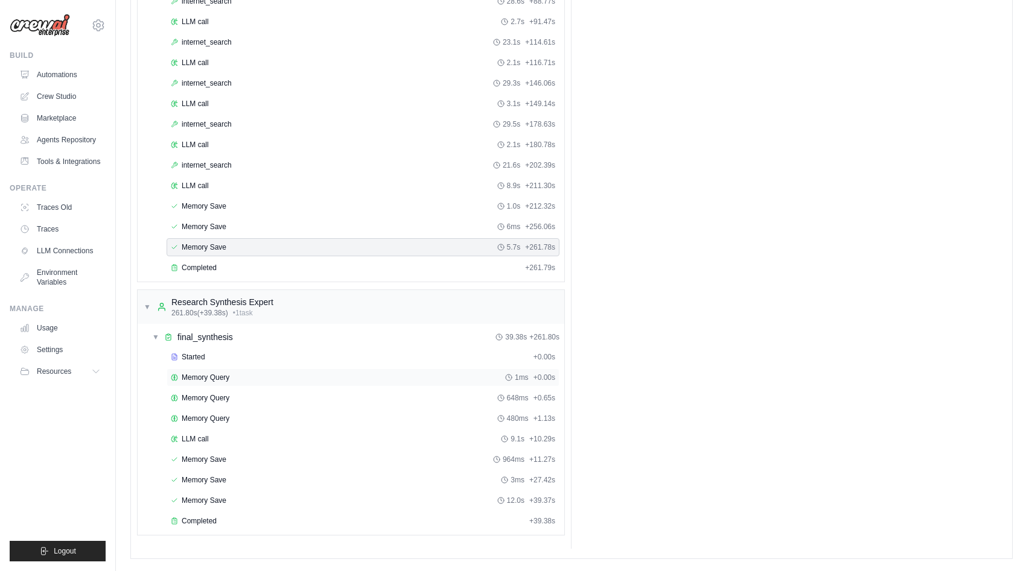
click at [208, 375] on span "Memory Query" at bounding box center [206, 378] width 48 height 10
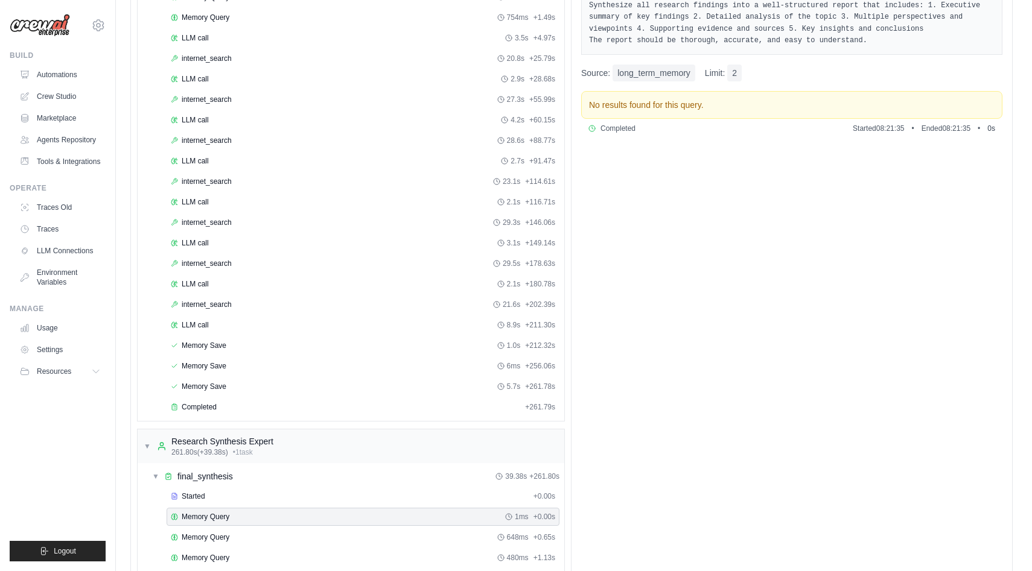
scroll to position [192, 0]
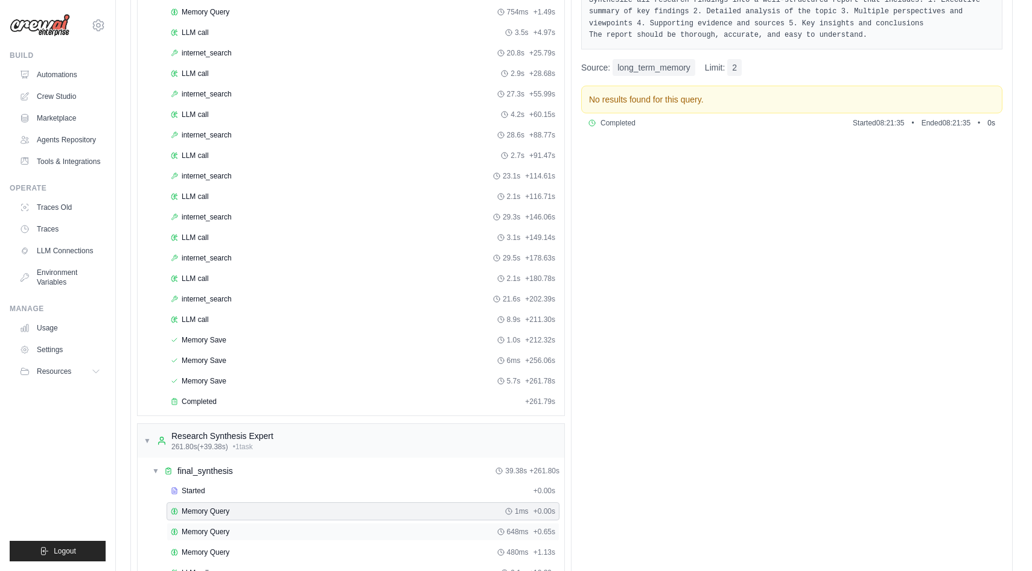
click at [221, 539] on div "Memory Query 648ms + 0.65s" at bounding box center [363, 532] width 393 height 18
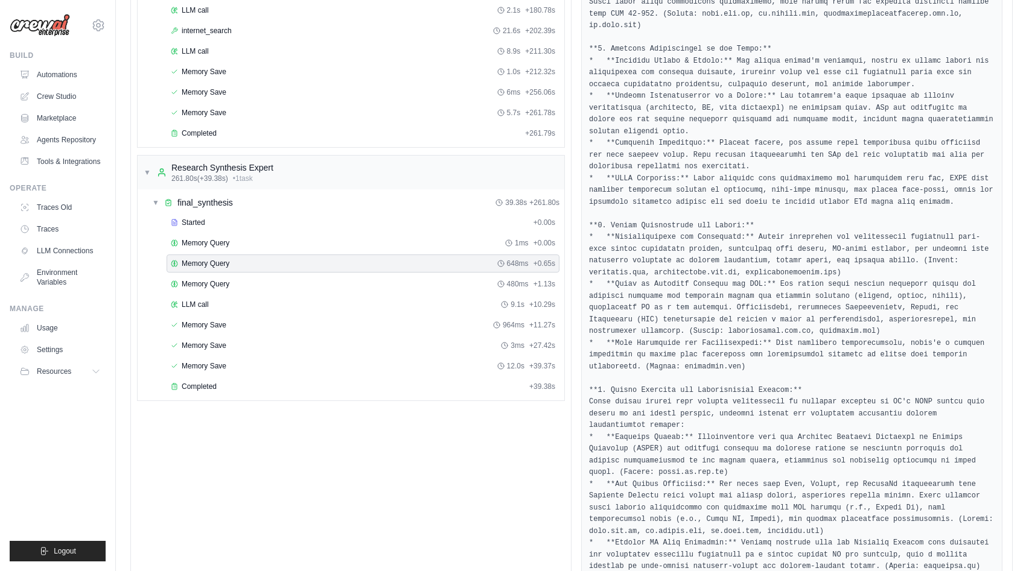
scroll to position [460, 0]
click at [217, 288] on span "Memory Query" at bounding box center [206, 285] width 48 height 10
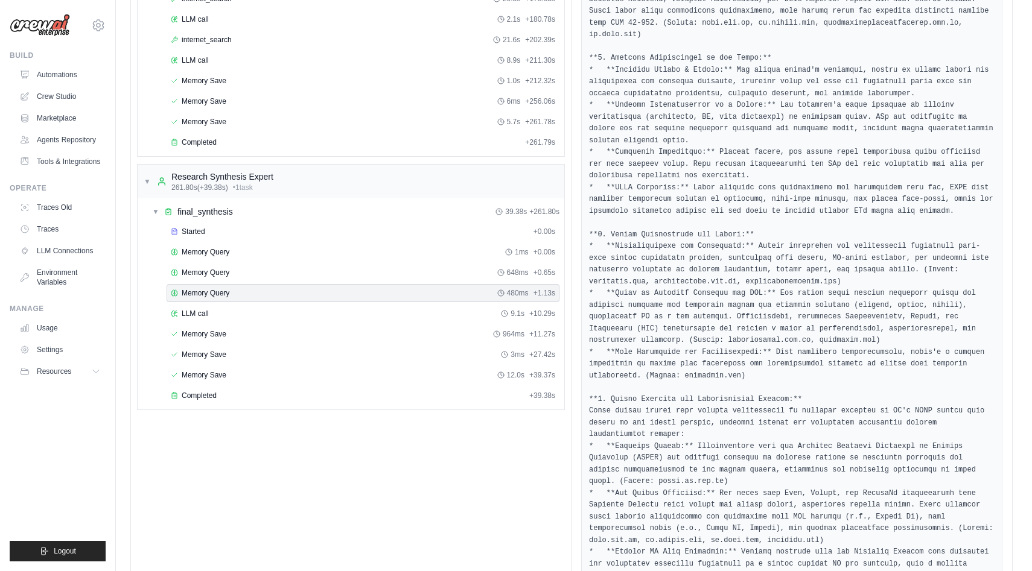
scroll to position [446, 0]
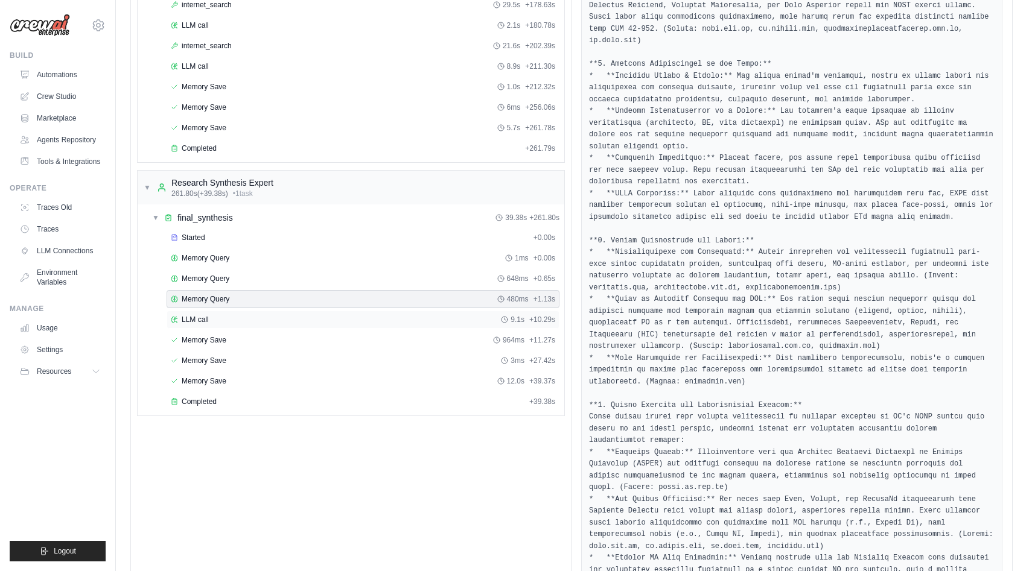
click at [208, 317] on span "LLM call" at bounding box center [195, 320] width 27 height 10
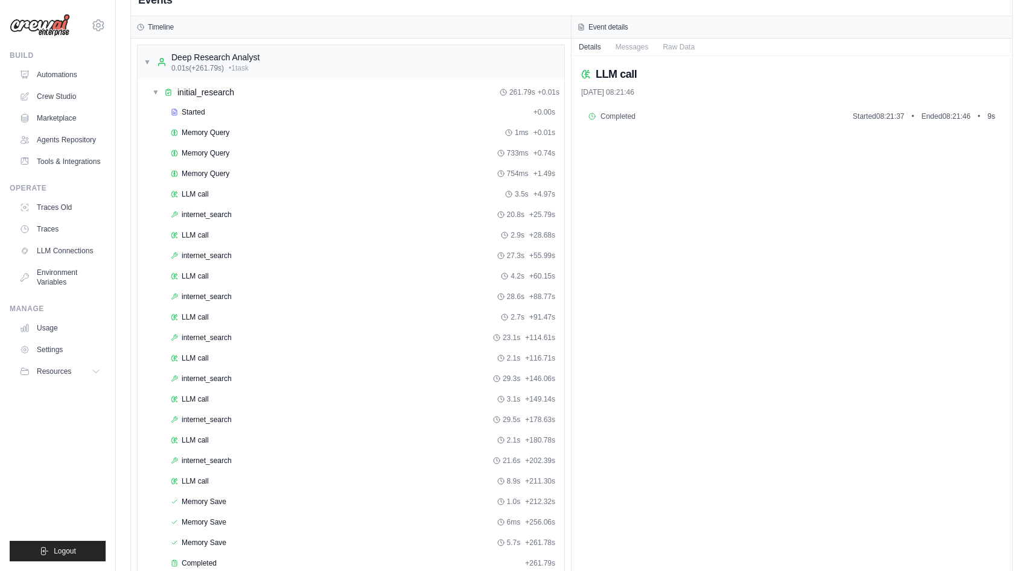
scroll to position [0, 0]
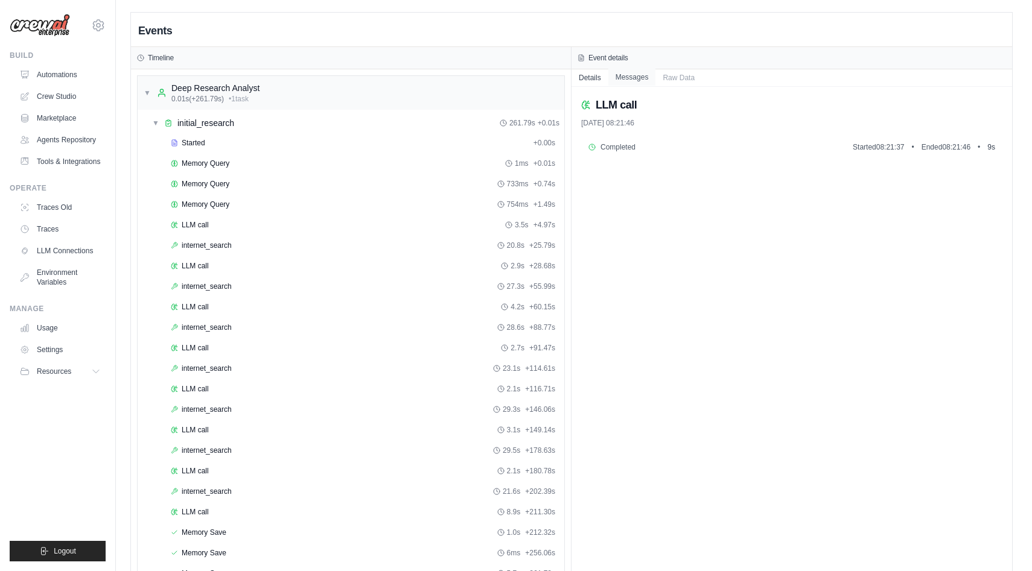
click at [628, 81] on button "Messages" at bounding box center [632, 77] width 48 height 17
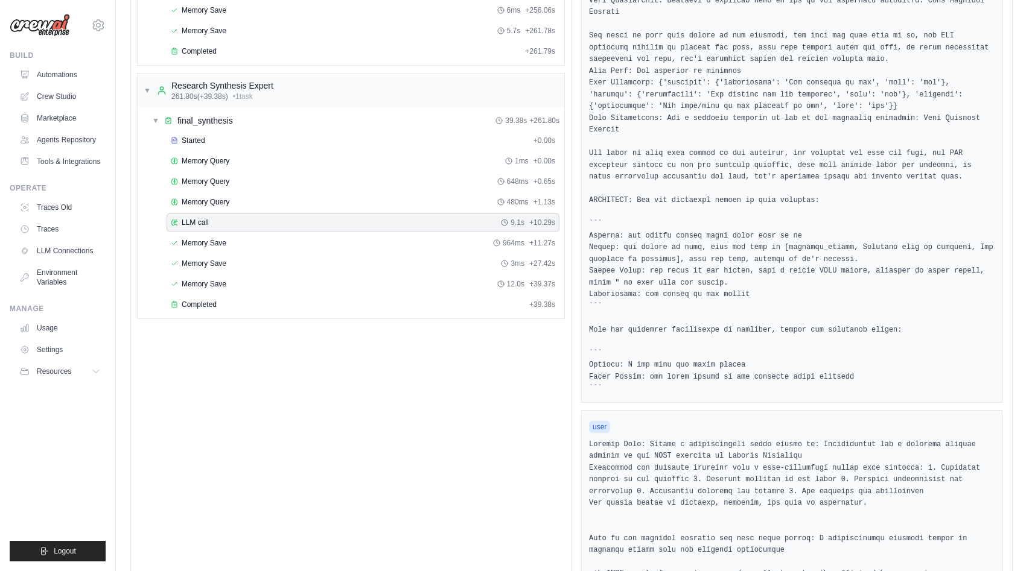
scroll to position [537, 0]
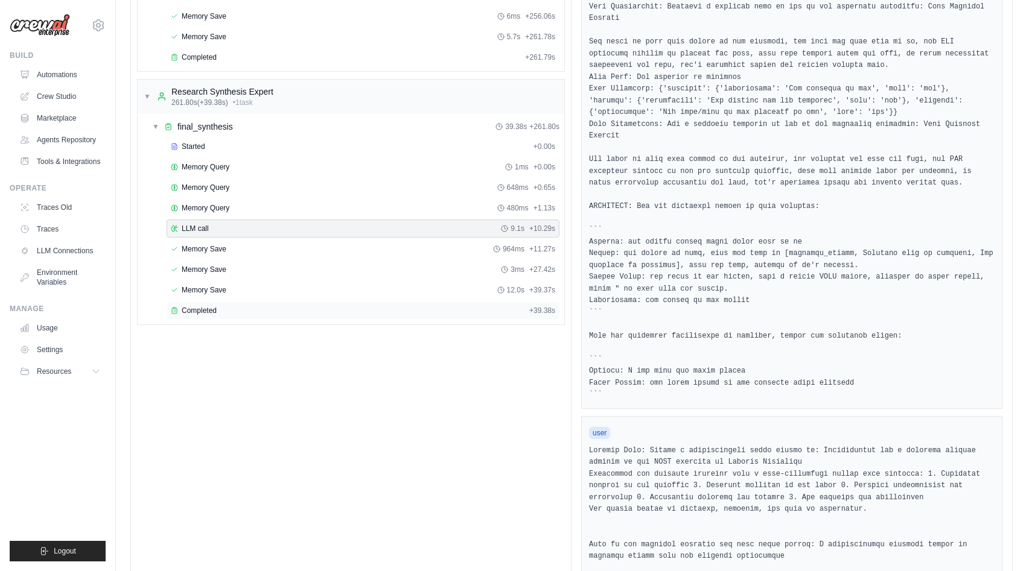
click at [215, 310] on span "Completed" at bounding box center [199, 311] width 35 height 10
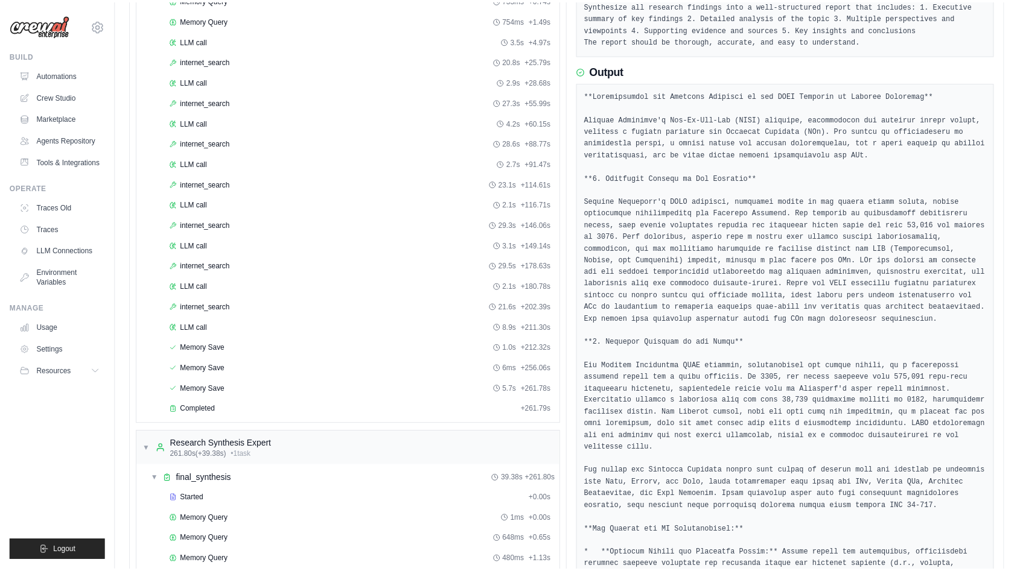
scroll to position [0, 0]
